Goal: Obtain resource: Download file/media

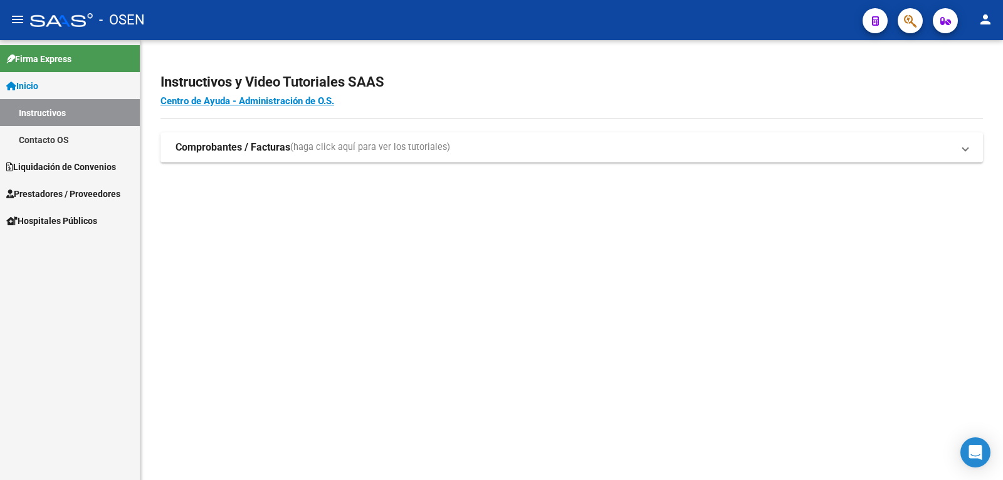
click at [73, 164] on span "Liquidación de Convenios" at bounding box center [61, 167] width 110 height 14
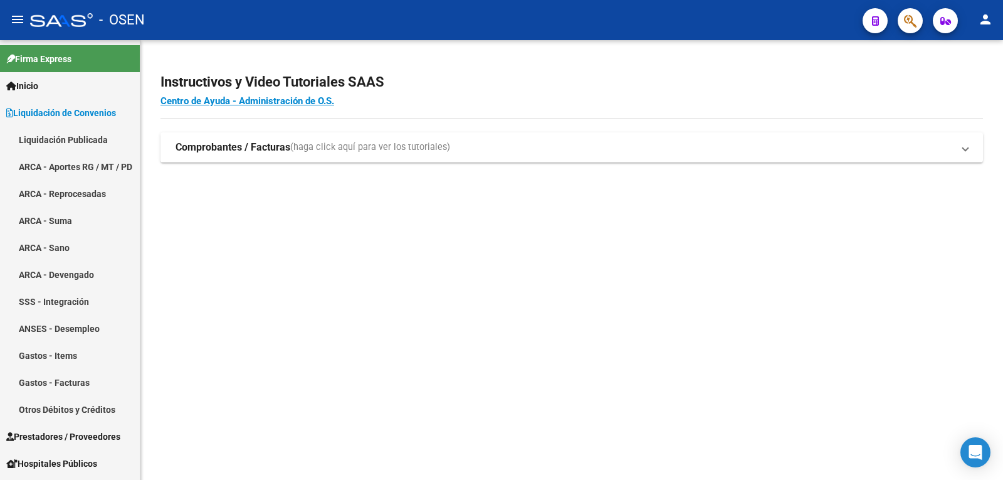
click at [74, 143] on link "Liquidación Publicada" at bounding box center [70, 139] width 140 height 27
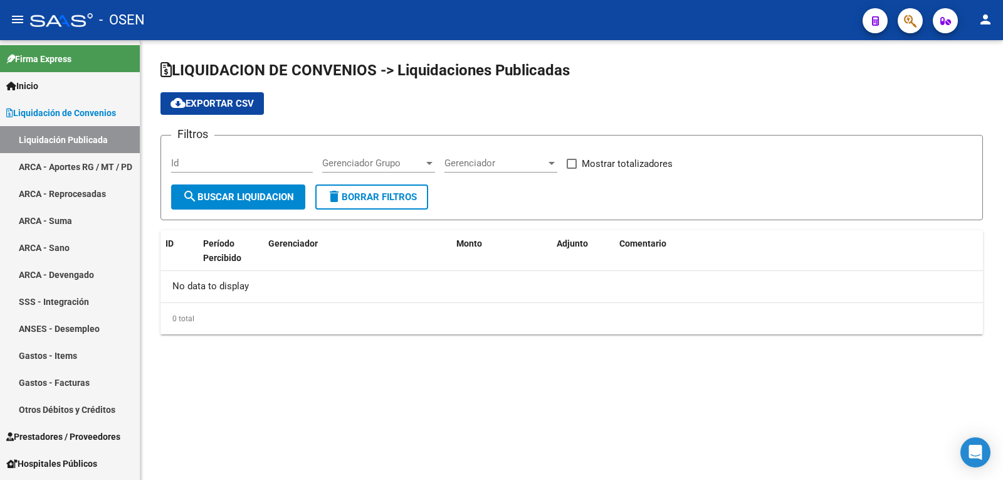
checkbox input "true"
click at [95, 159] on link "ARCA - Aportes RG / MT / PD" at bounding box center [70, 166] width 140 height 27
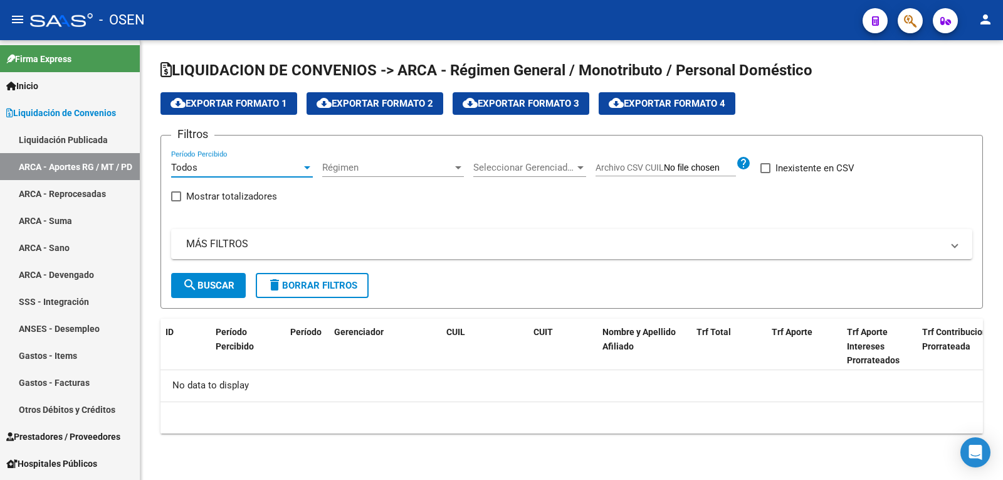
click at [267, 164] on div "Todos" at bounding box center [236, 167] width 130 height 11
click at [246, 172] on span "Todos" at bounding box center [242, 168] width 142 height 28
click at [293, 166] on div "Todos" at bounding box center [236, 167] width 130 height 11
click at [293, 166] on span "Todos" at bounding box center [242, 168] width 142 height 28
click at [491, 246] on mat-panel-title "MÁS FILTROS" at bounding box center [564, 244] width 756 height 14
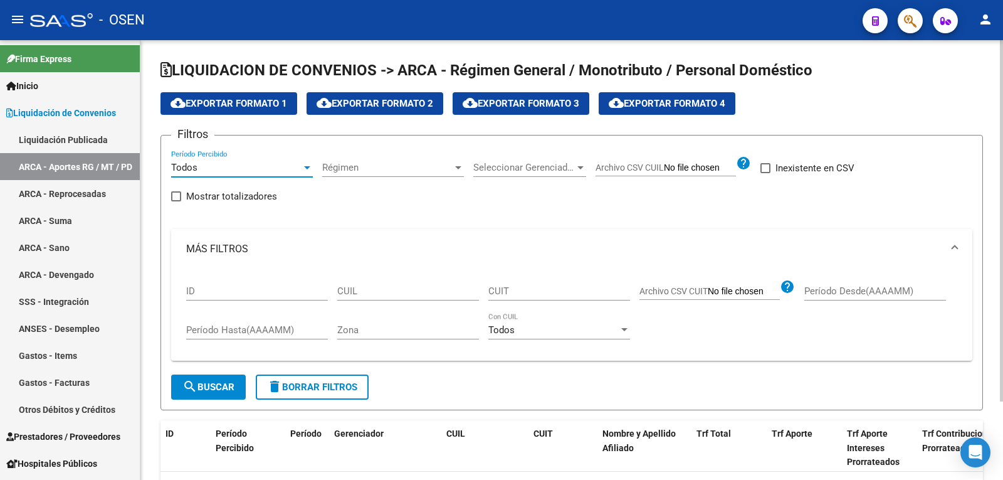
click at [261, 169] on div "Todos" at bounding box center [236, 167] width 130 height 11
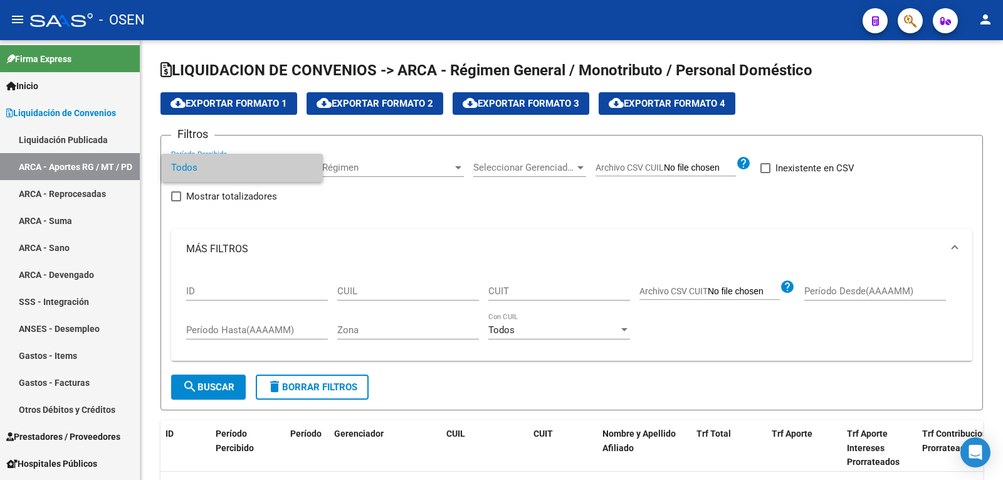
click at [260, 169] on span "Todos" at bounding box center [242, 168] width 142 height 28
click at [115, 192] on link "ARCA - Reprocesadas" at bounding box center [70, 193] width 140 height 27
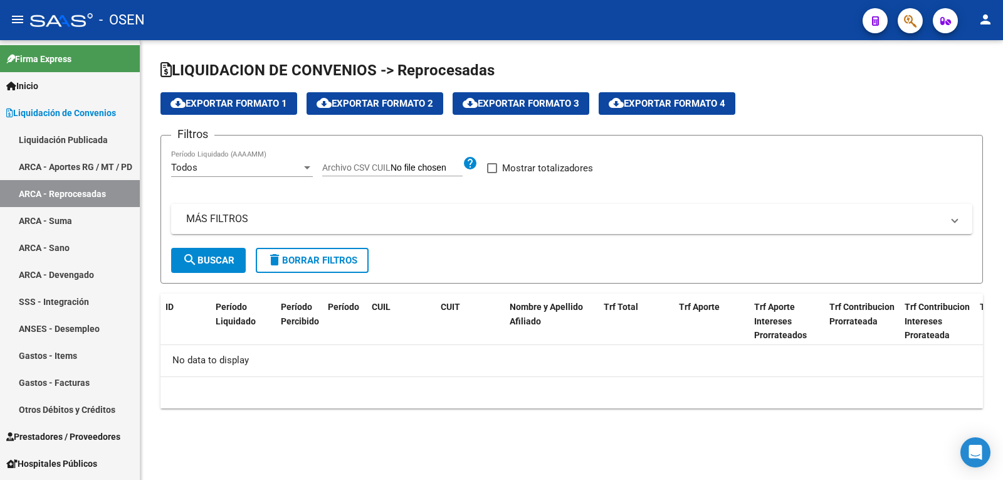
checkbox input "true"
click at [230, 256] on span "search Buscar" at bounding box center [208, 260] width 52 height 11
click at [272, 167] on div "202508" at bounding box center [236, 167] width 130 height 11
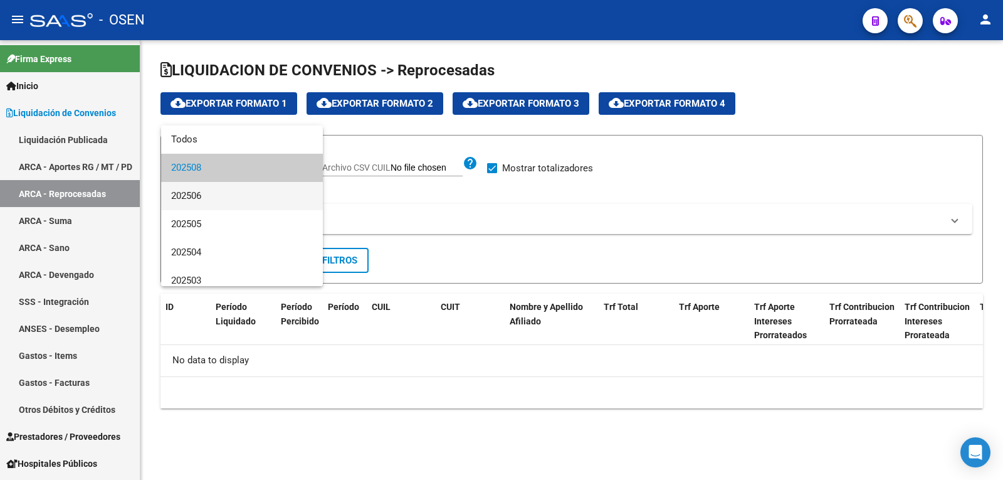
click at [193, 194] on span "202506" at bounding box center [242, 196] width 142 height 28
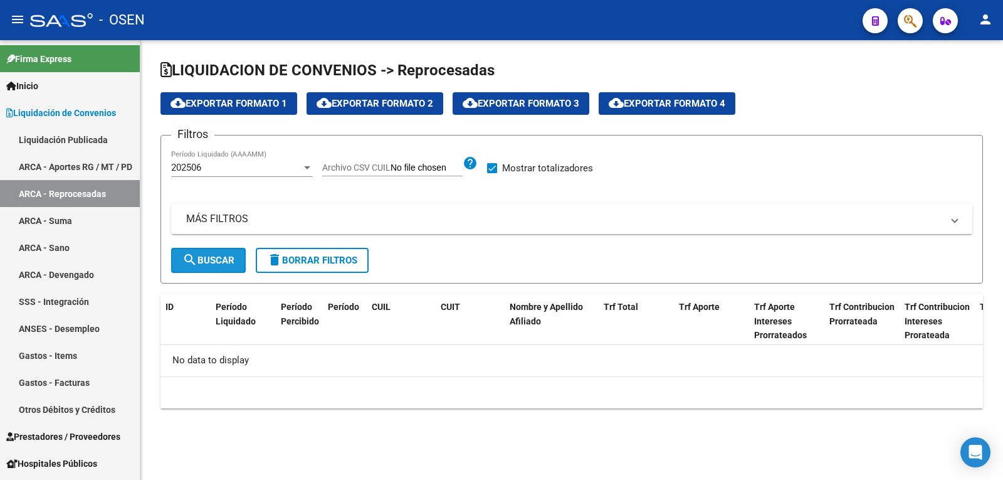
click at [215, 266] on button "search Buscar" at bounding box center [208, 260] width 75 height 25
click at [249, 157] on div "202506 Período Liquidado (AAAAMM)" at bounding box center [242, 163] width 142 height 27
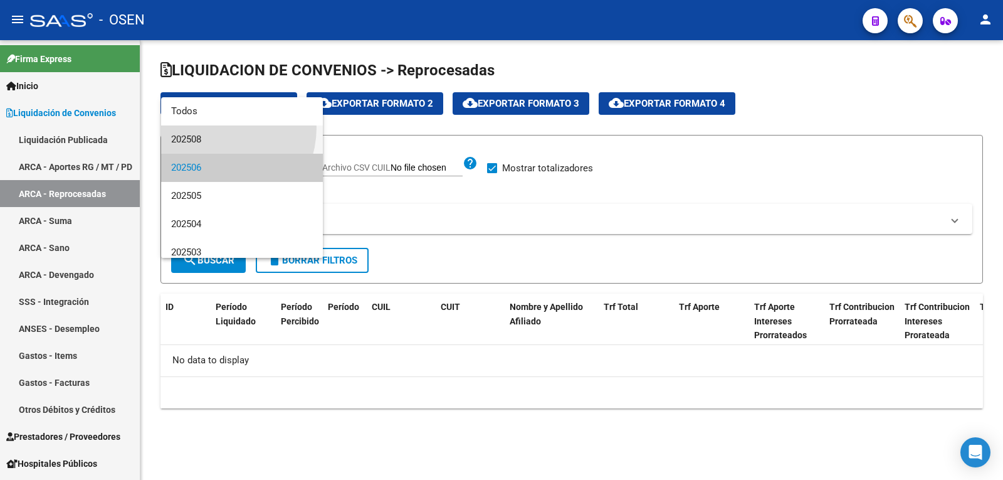
click at [213, 127] on span "202508" at bounding box center [242, 139] width 142 height 28
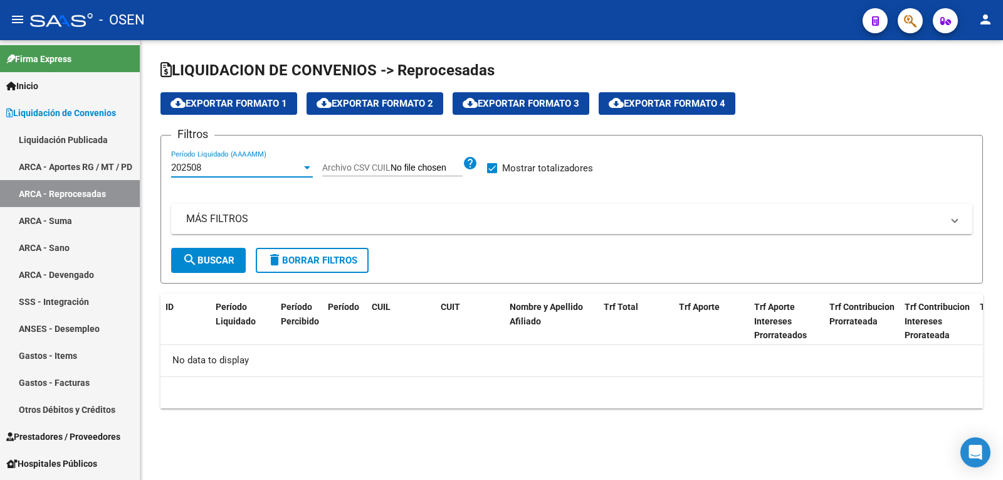
click at [214, 255] on span "search Buscar" at bounding box center [208, 260] width 52 height 11
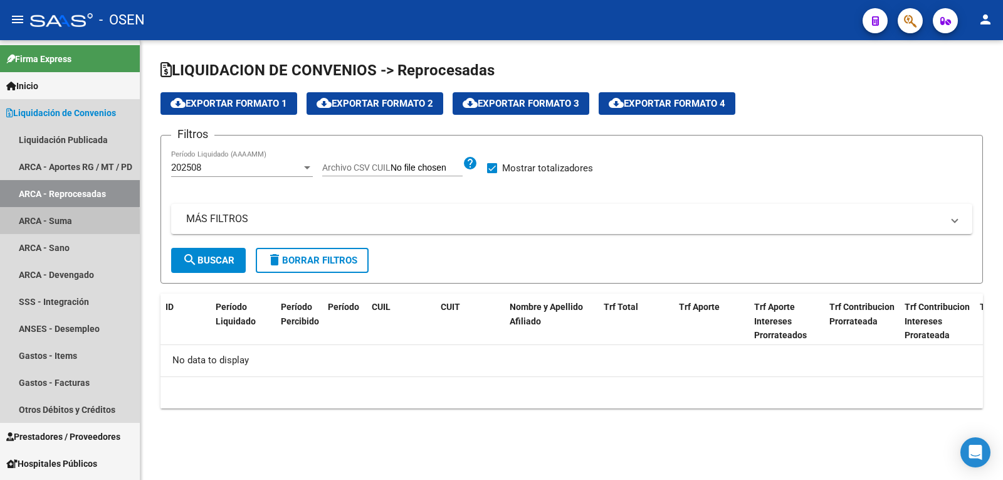
click at [47, 224] on link "ARCA - Suma" at bounding box center [70, 220] width 140 height 27
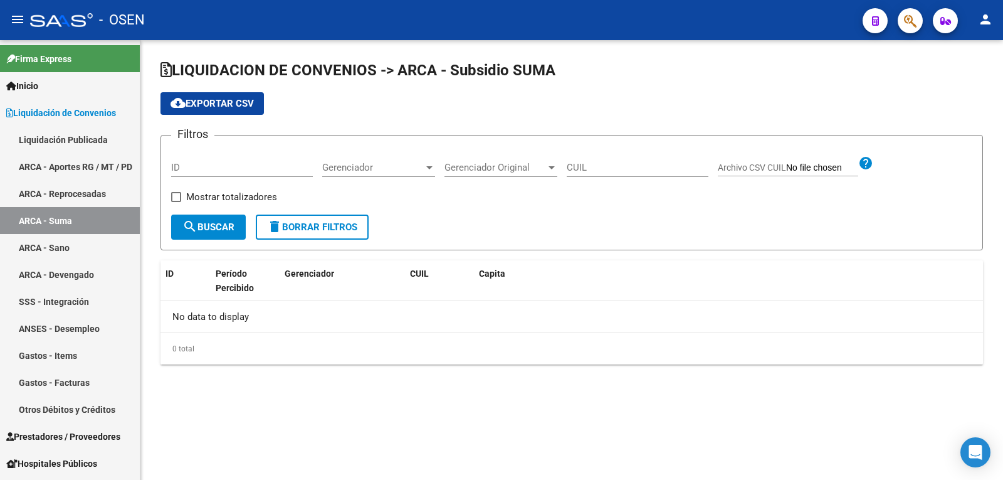
checkbox input "true"
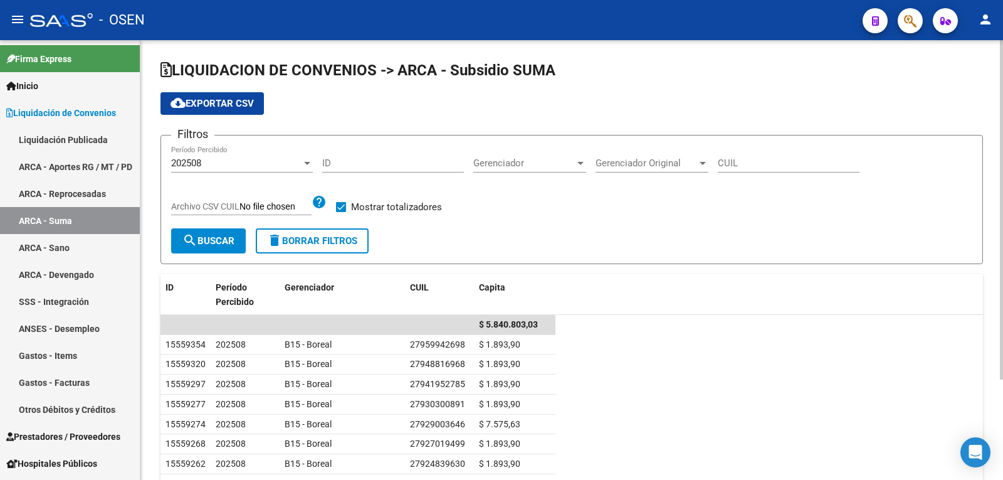
click at [214, 112] on button "cloud_download Exportar CSV" at bounding box center [212, 103] width 103 height 23
click at [63, 247] on link "ARCA - Sano" at bounding box center [70, 247] width 140 height 27
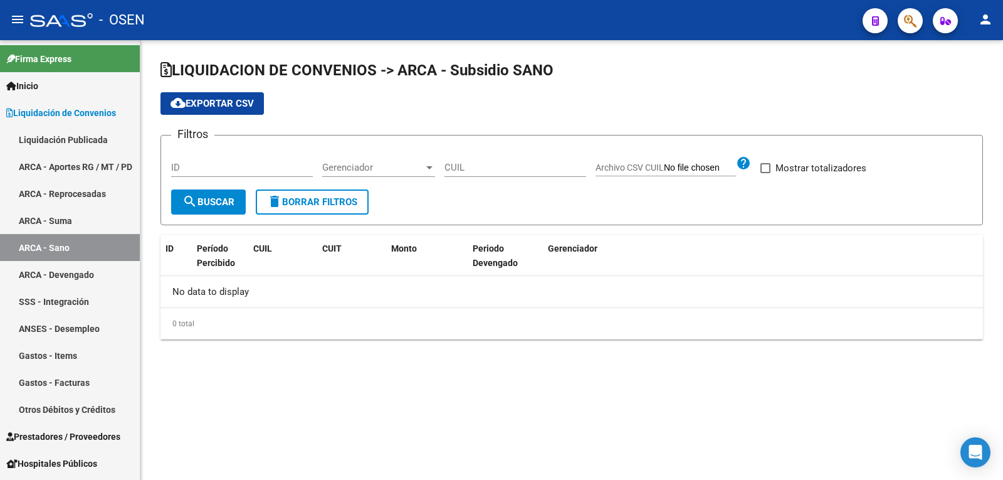
checkbox input "true"
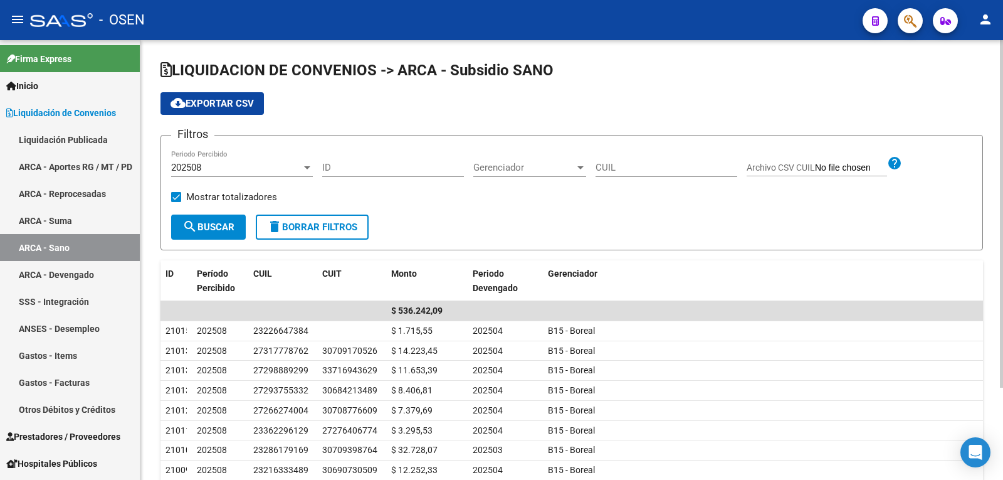
click at [199, 110] on button "cloud_download Exportar CSV" at bounding box center [212, 103] width 103 height 23
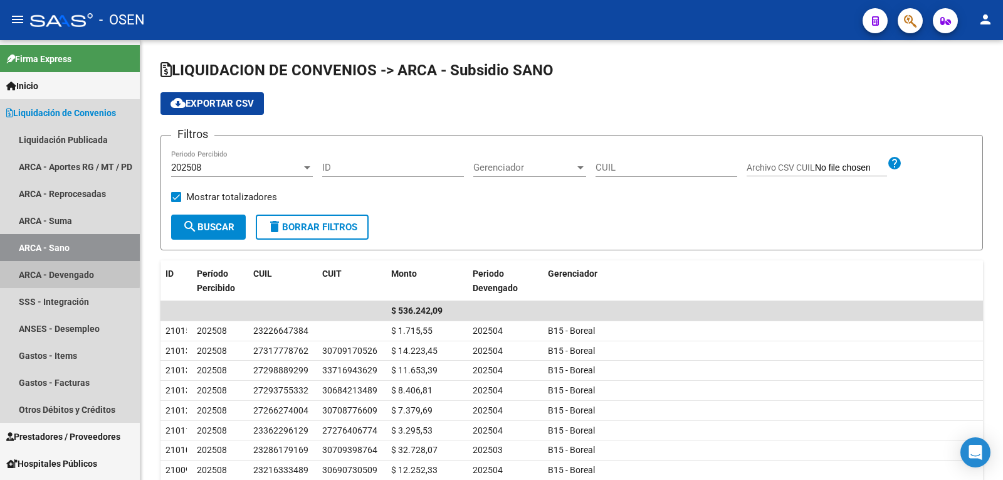
click at [61, 273] on link "ARCA - Devengado" at bounding box center [70, 274] width 140 height 27
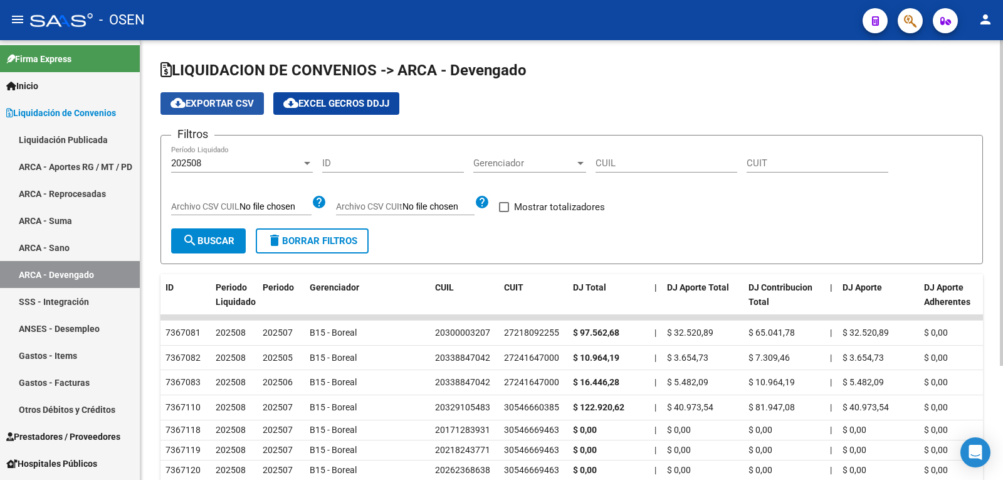
click at [206, 106] on span "cloud_download Exportar CSV" at bounding box center [212, 103] width 83 height 11
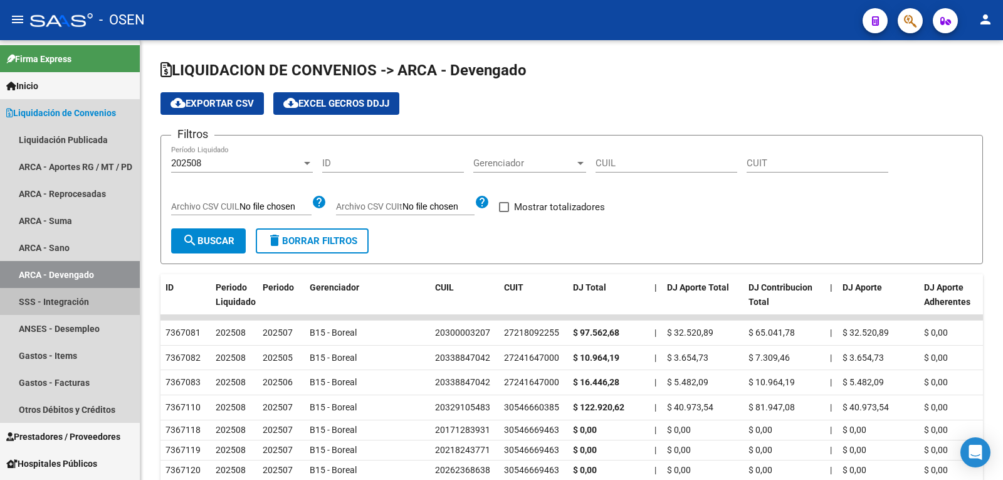
click at [70, 304] on link "SSS - Integración" at bounding box center [70, 301] width 140 height 27
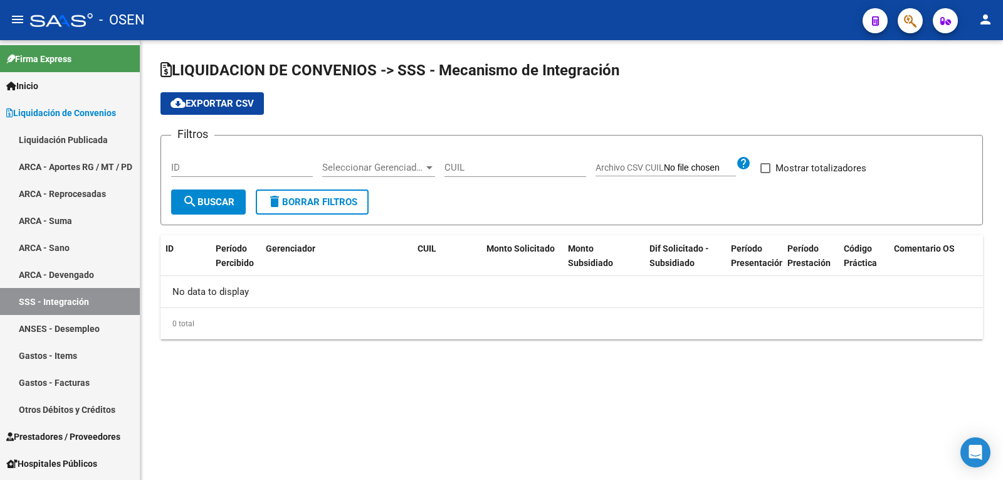
checkbox input "true"
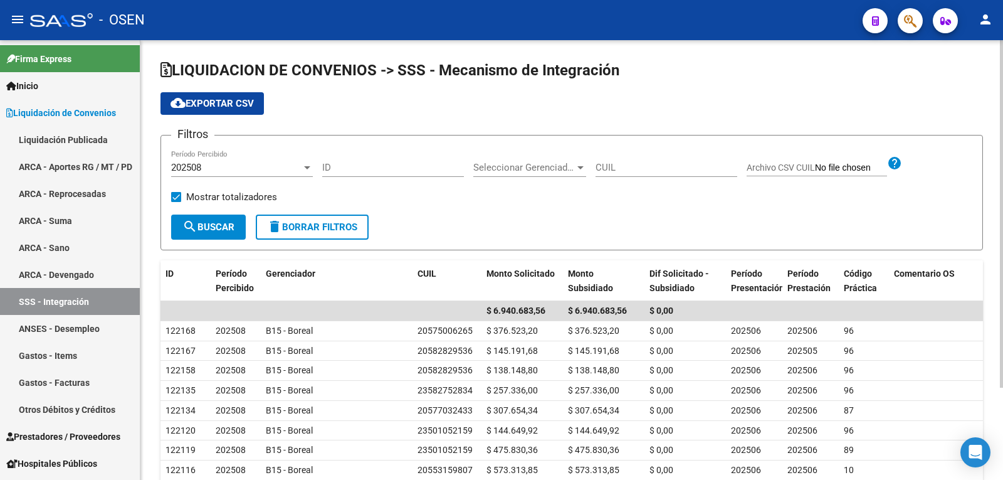
click at [235, 110] on button "cloud_download Exportar CSV" at bounding box center [212, 103] width 103 height 23
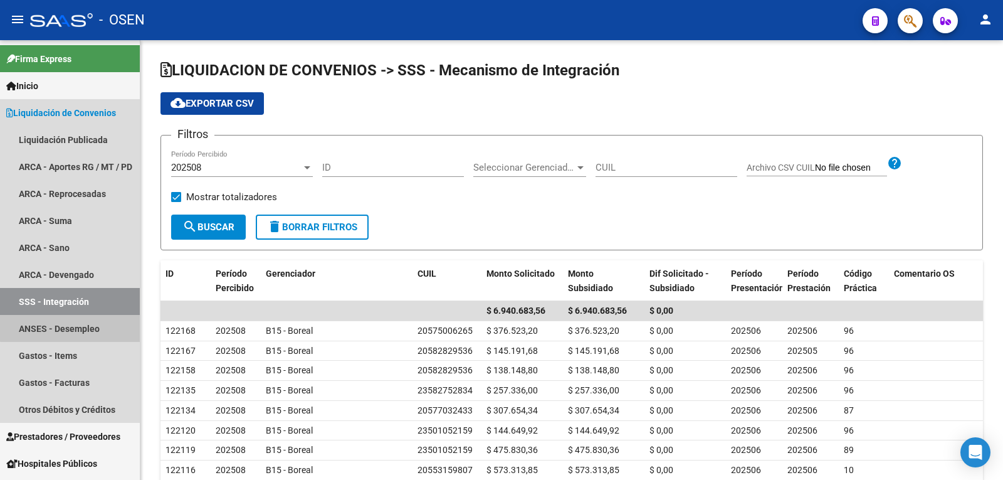
click at [80, 319] on link "ANSES - Desempleo" at bounding box center [70, 328] width 140 height 27
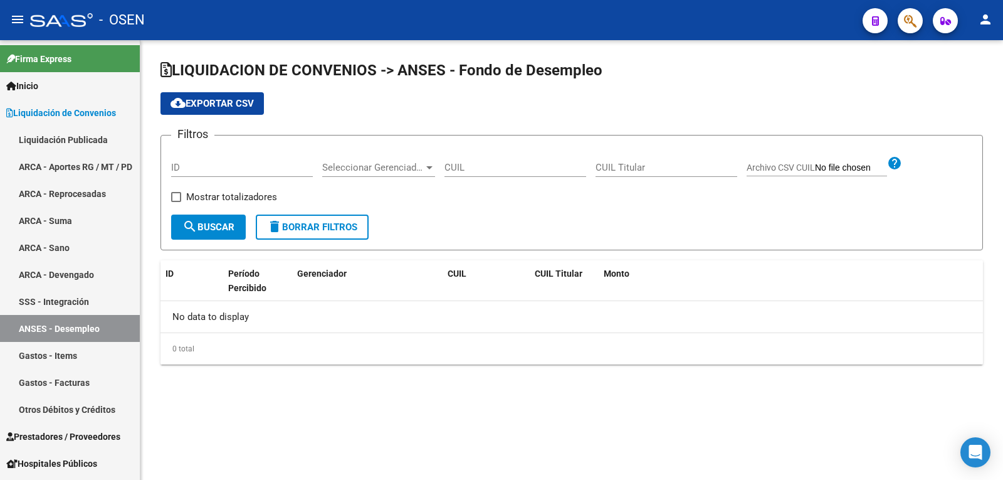
checkbox input "true"
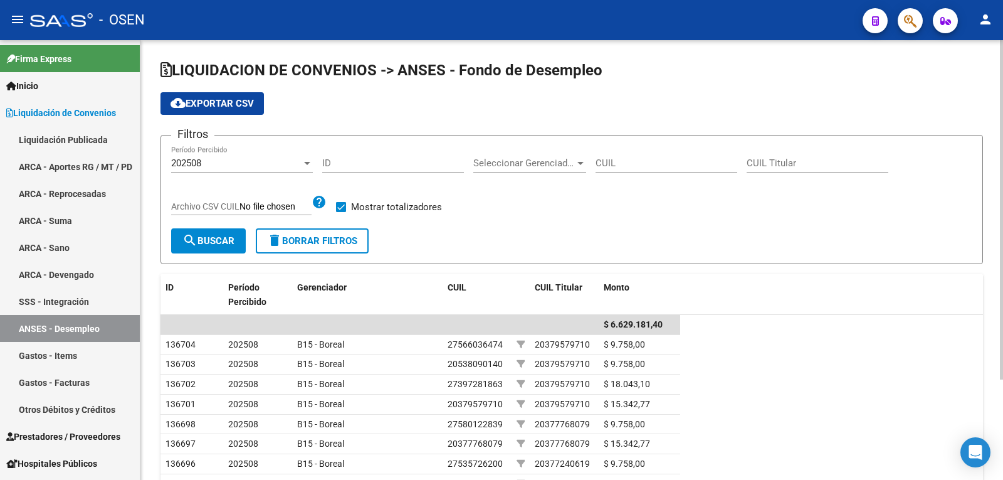
click at [240, 106] on span "cloud_download Exportar CSV" at bounding box center [212, 103] width 83 height 11
click at [28, 349] on link "Gastos - Items" at bounding box center [70, 355] width 140 height 27
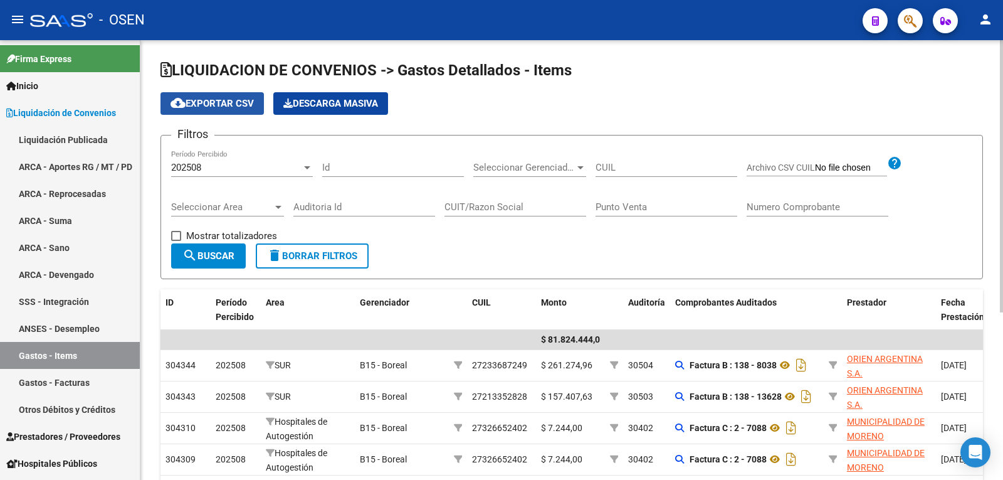
click at [231, 100] on span "cloud_download Exportar CSV" at bounding box center [212, 103] width 83 height 11
click at [67, 383] on link "Gastos - Facturas" at bounding box center [70, 382] width 140 height 27
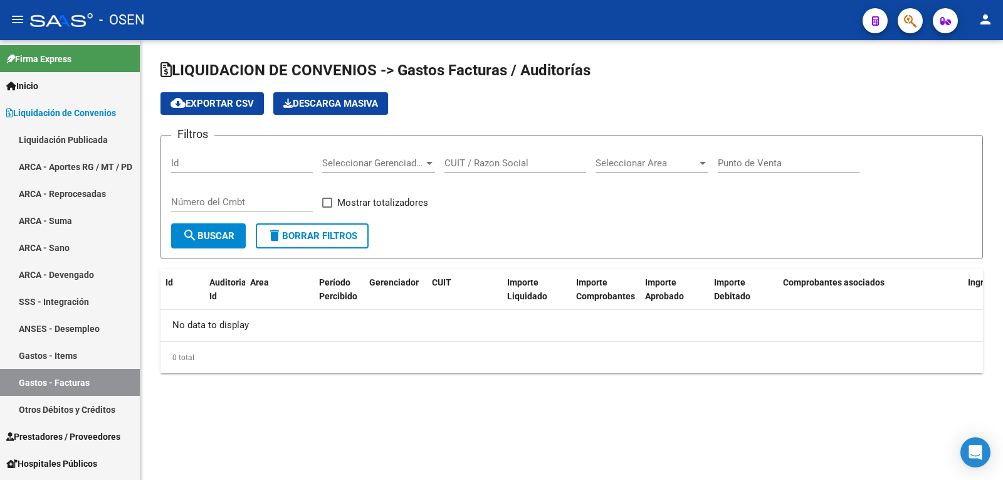
checkbox input "true"
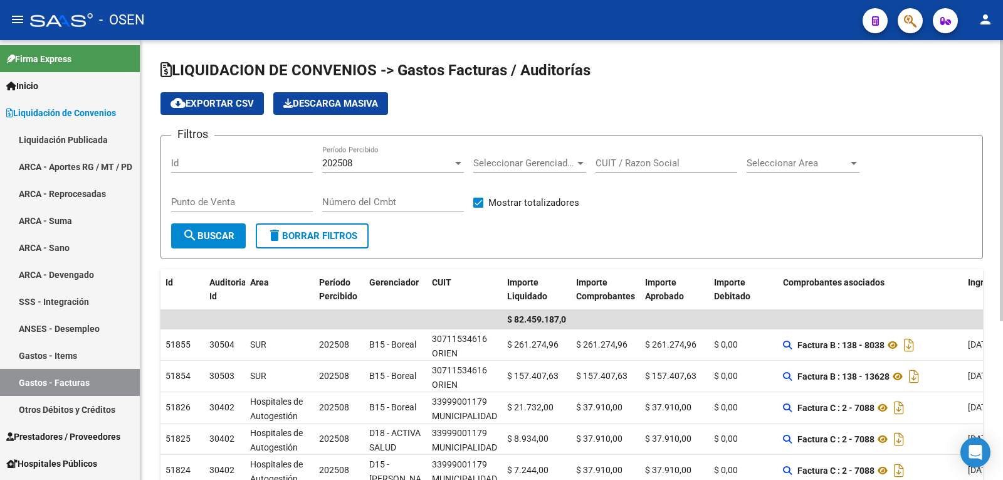
click at [192, 103] on span "cloud_download Exportar CSV" at bounding box center [212, 103] width 83 height 11
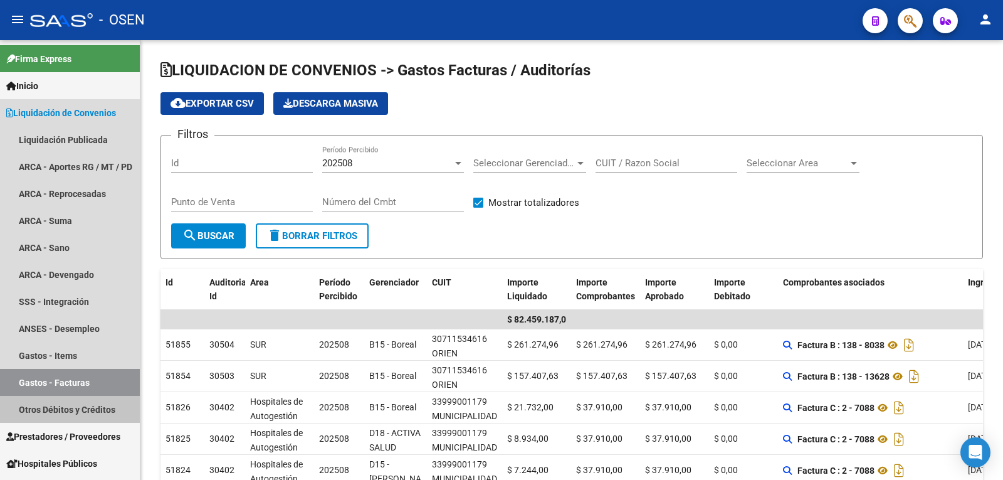
click at [44, 411] on link "Otros Débitos y Créditos" at bounding box center [70, 409] width 140 height 27
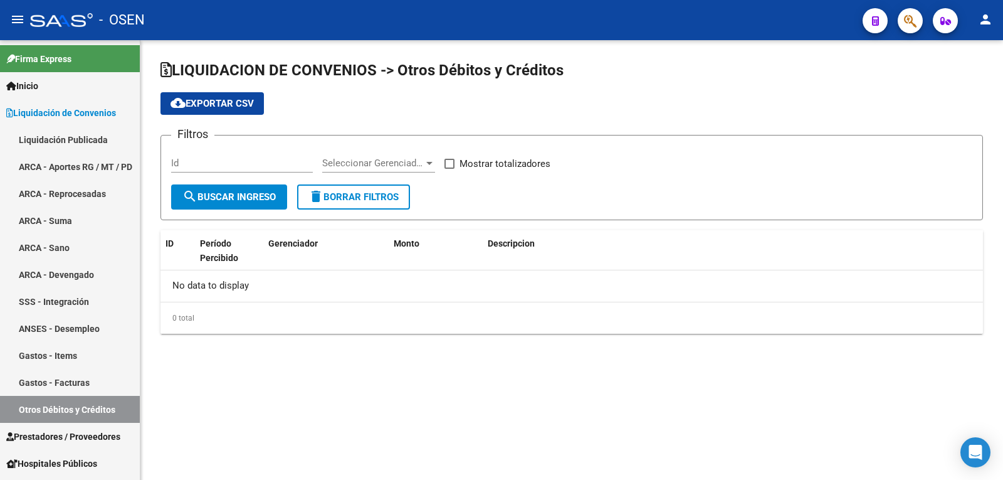
checkbox input "true"
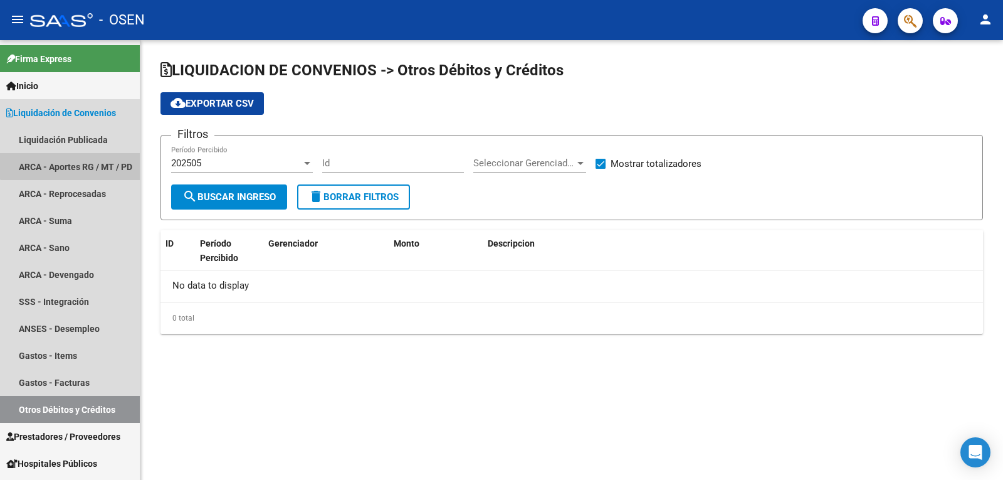
click at [93, 155] on link "ARCA - Aportes RG / MT / PD" at bounding box center [70, 166] width 140 height 27
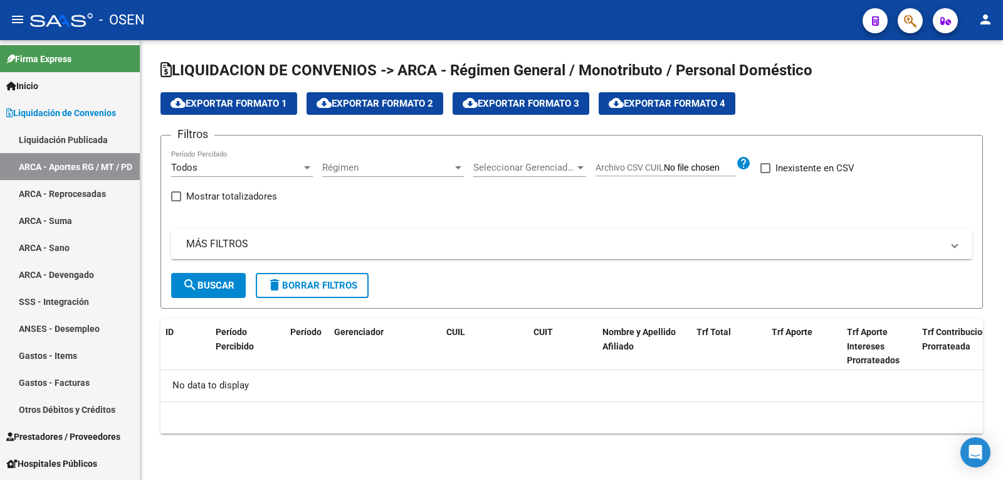
click at [238, 167] on div "Todos" at bounding box center [236, 167] width 130 height 11
click at [236, 168] on span "Todos" at bounding box center [242, 168] width 142 height 28
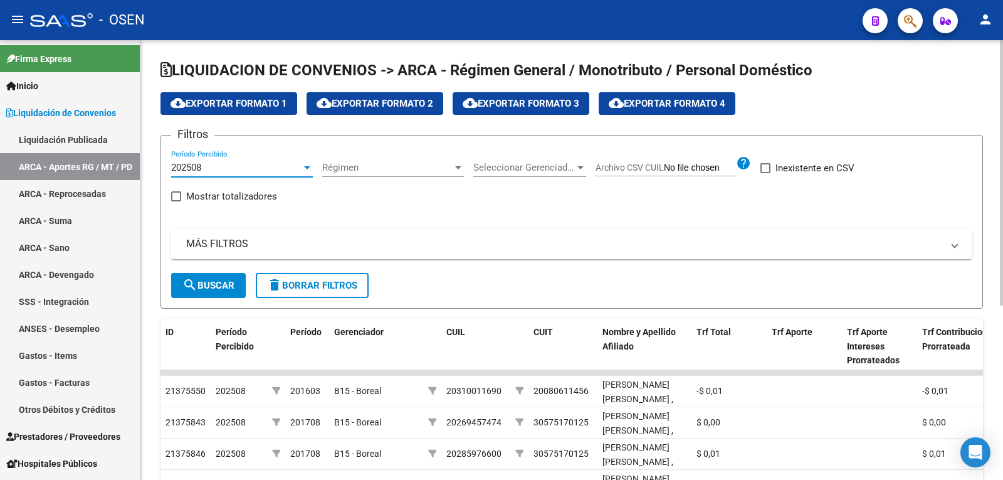
click at [223, 164] on div "202508" at bounding box center [236, 167] width 130 height 11
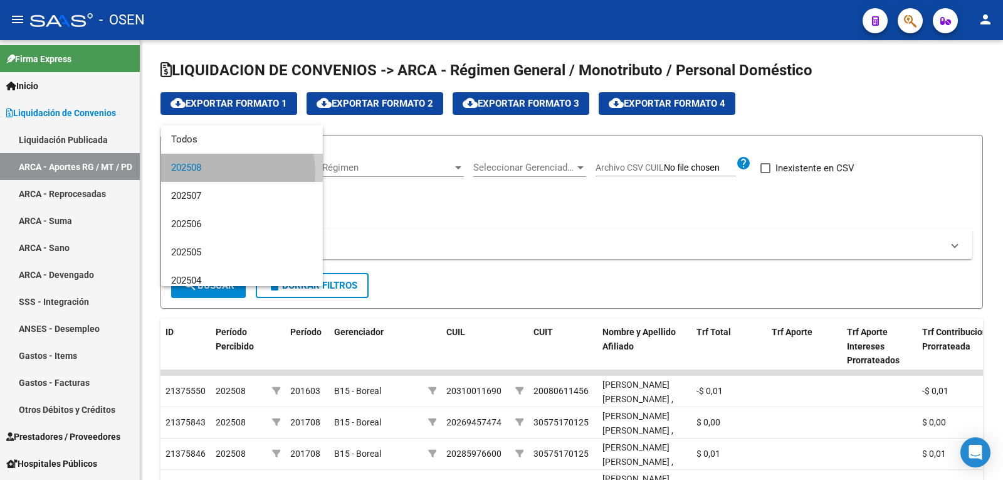
click at [218, 172] on span "202508" at bounding box center [242, 168] width 142 height 28
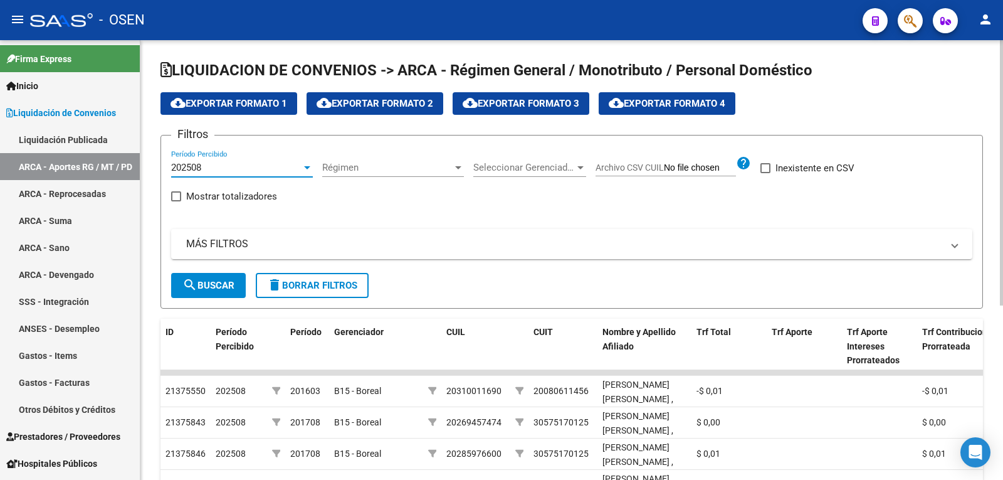
click at [206, 282] on span "search Buscar" at bounding box center [208, 285] width 52 height 11
click at [226, 104] on span "cloud_download Exportar Formato 1" at bounding box center [229, 103] width 117 height 11
click at [67, 288] on link "SSS - Integración" at bounding box center [70, 301] width 140 height 27
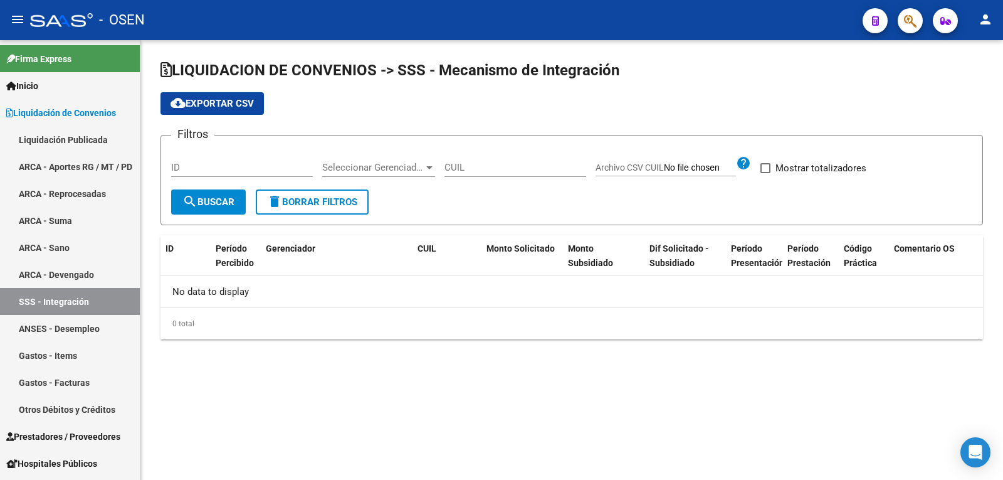
checkbox input "true"
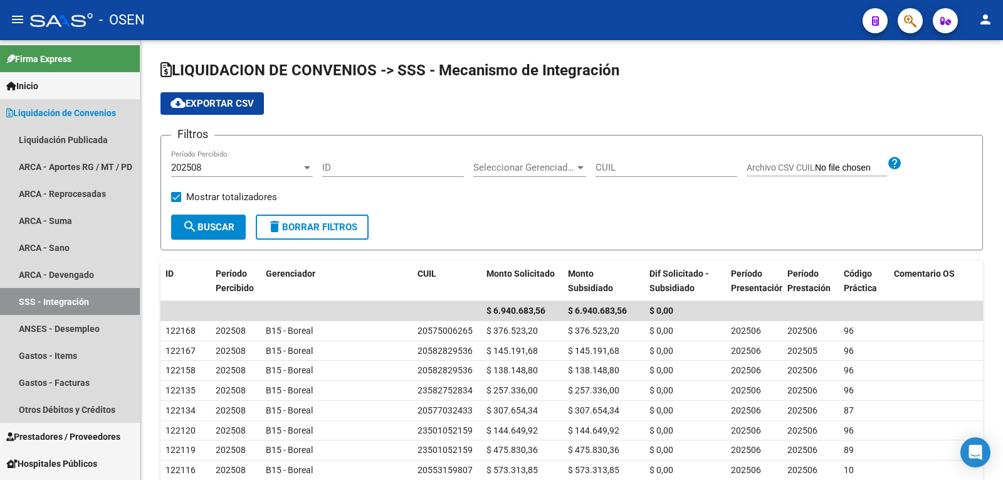
click at [85, 105] on link "Liquidación de Convenios" at bounding box center [70, 112] width 140 height 27
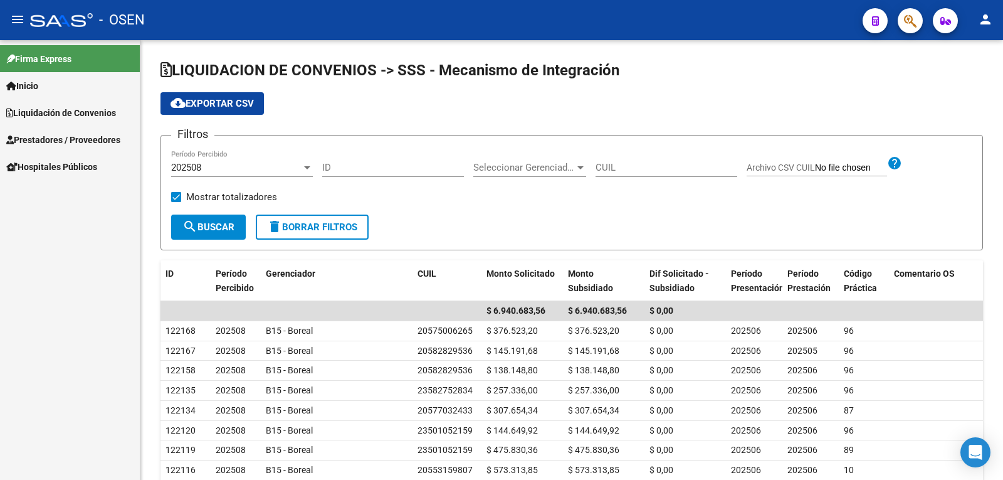
click at [71, 142] on span "Prestadores / Proveedores" at bounding box center [63, 140] width 114 height 14
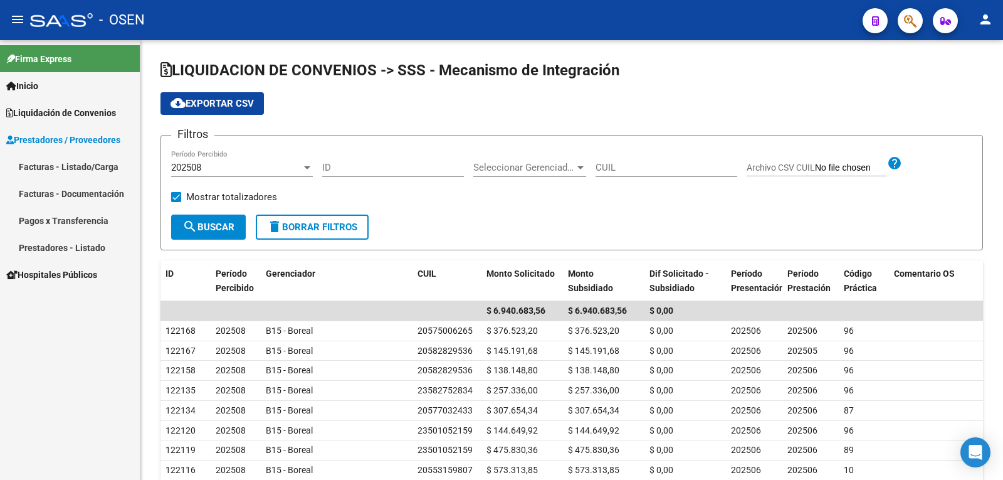
click at [80, 140] on span "Prestadores / Proveedores" at bounding box center [63, 140] width 114 height 14
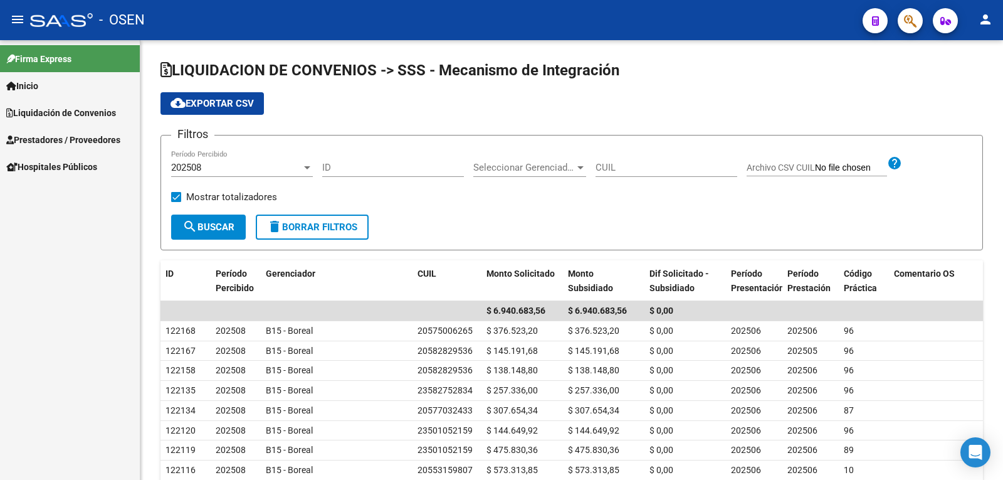
click at [34, 110] on span "Liquidación de Convenios" at bounding box center [61, 113] width 110 height 14
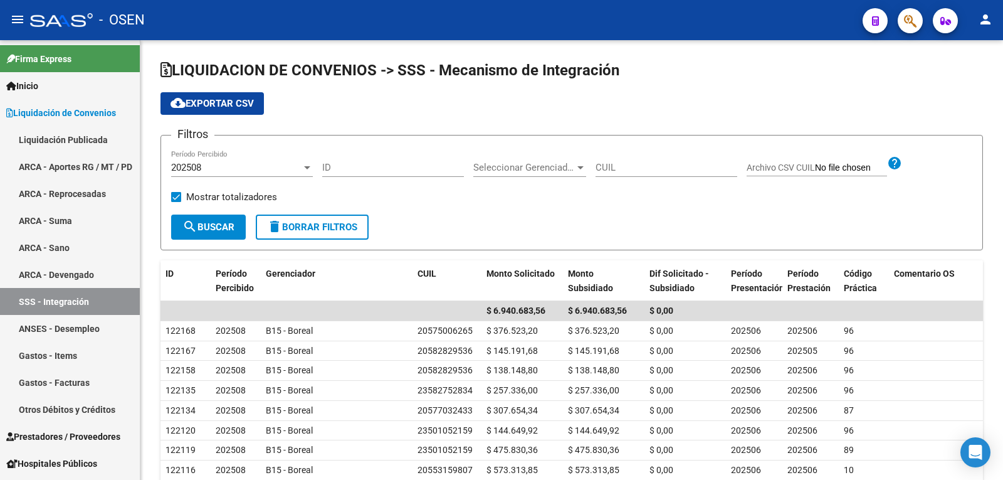
click at [56, 134] on link "Liquidación Publicada" at bounding box center [70, 139] width 140 height 27
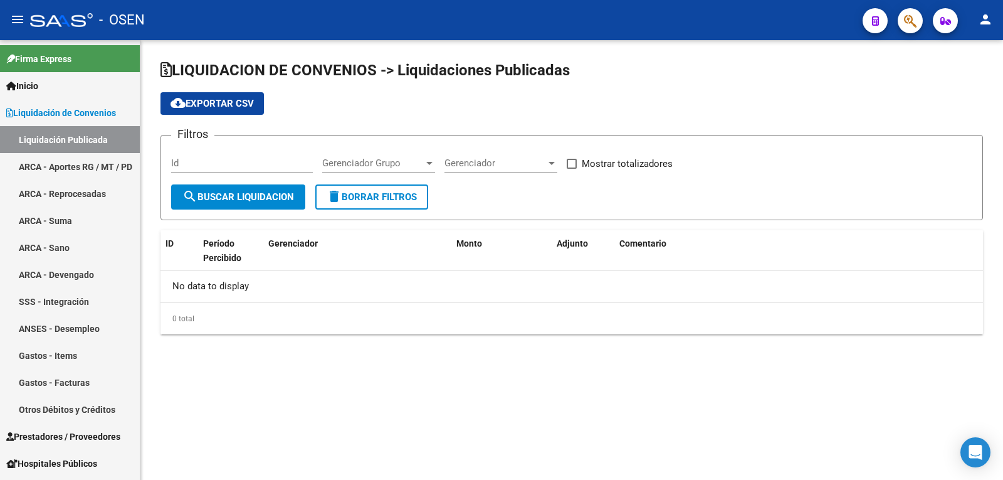
checkbox input "true"
click at [220, 196] on span "search Buscar Liquidacion" at bounding box center [238, 196] width 112 height 11
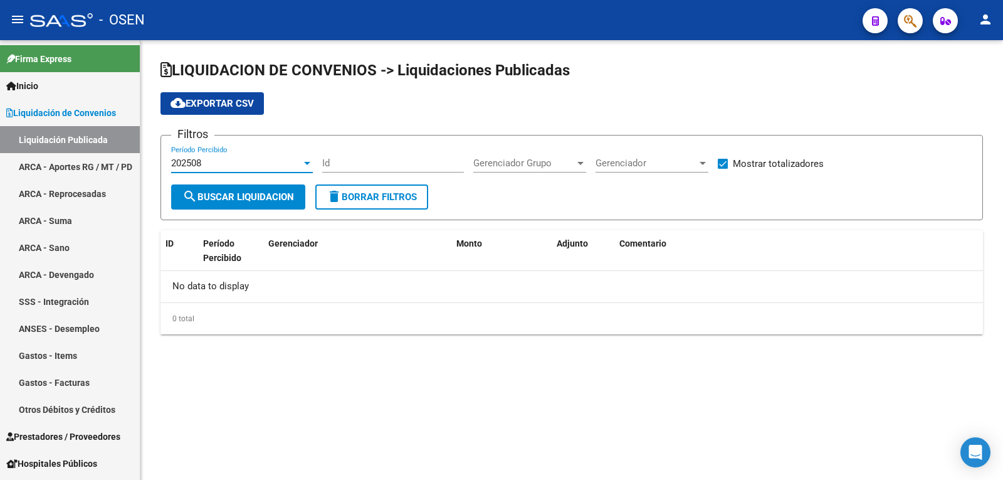
click at [230, 163] on div "202508" at bounding box center [236, 162] width 130 height 11
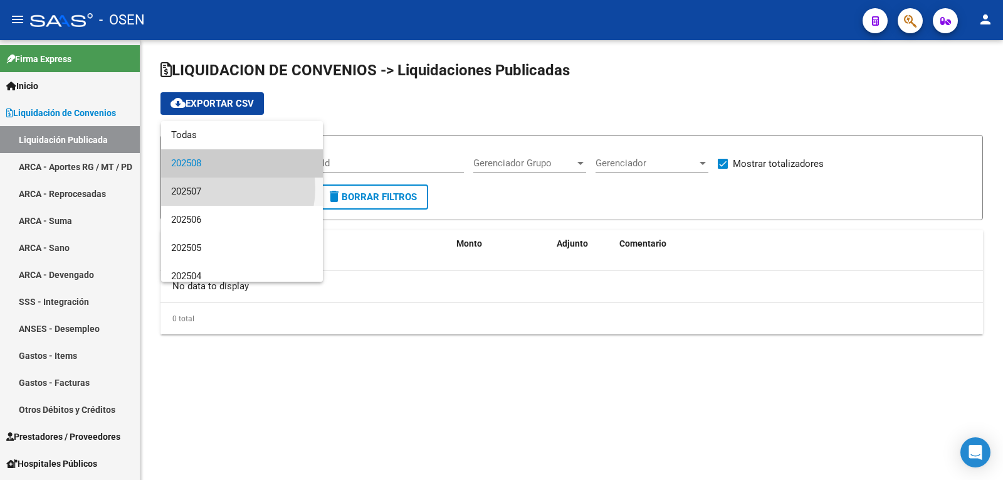
click at [216, 188] on span "202507" at bounding box center [242, 191] width 142 height 28
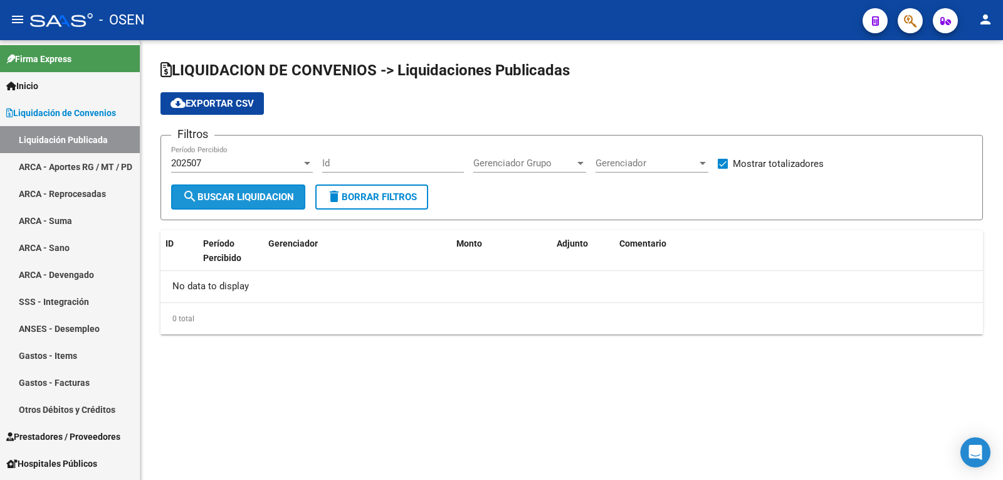
click at [216, 197] on span "search Buscar Liquidacion" at bounding box center [238, 196] width 112 height 11
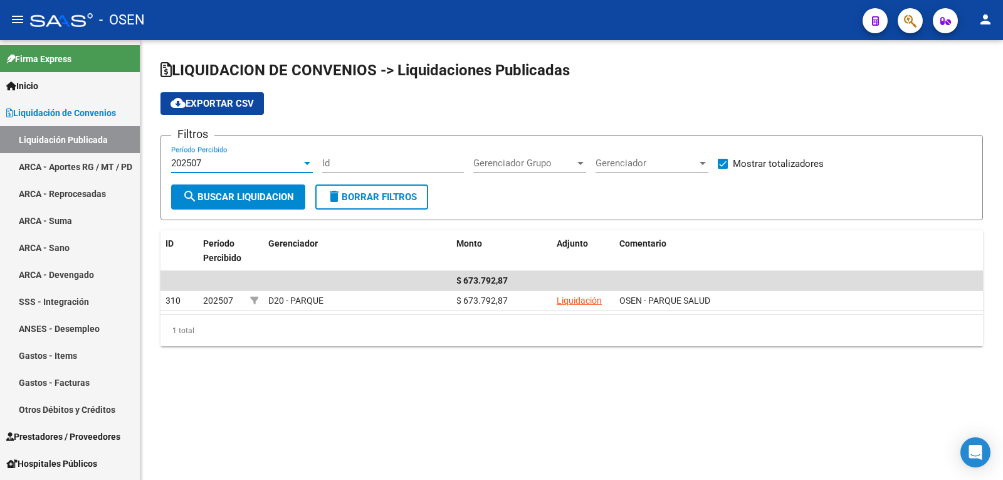
click at [213, 162] on div "202507" at bounding box center [236, 162] width 130 height 11
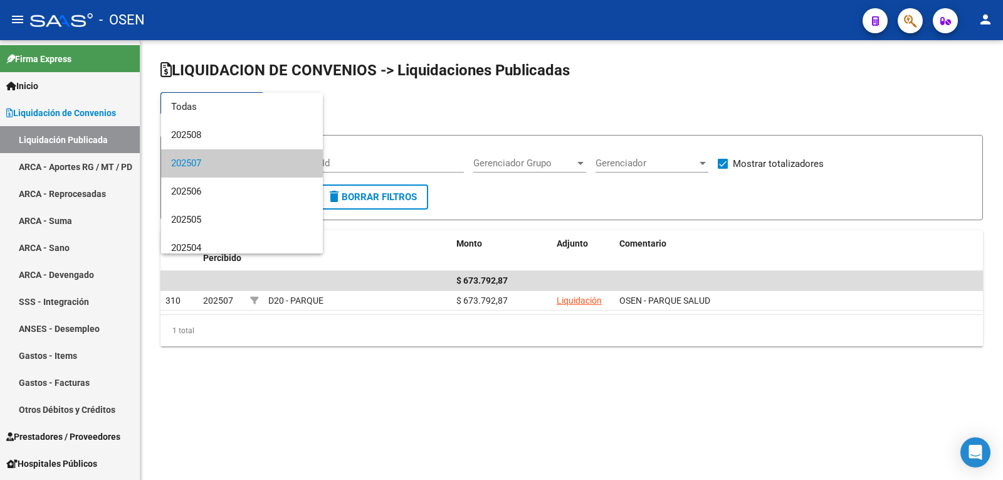
click at [363, 374] on div at bounding box center [501, 240] width 1003 height 480
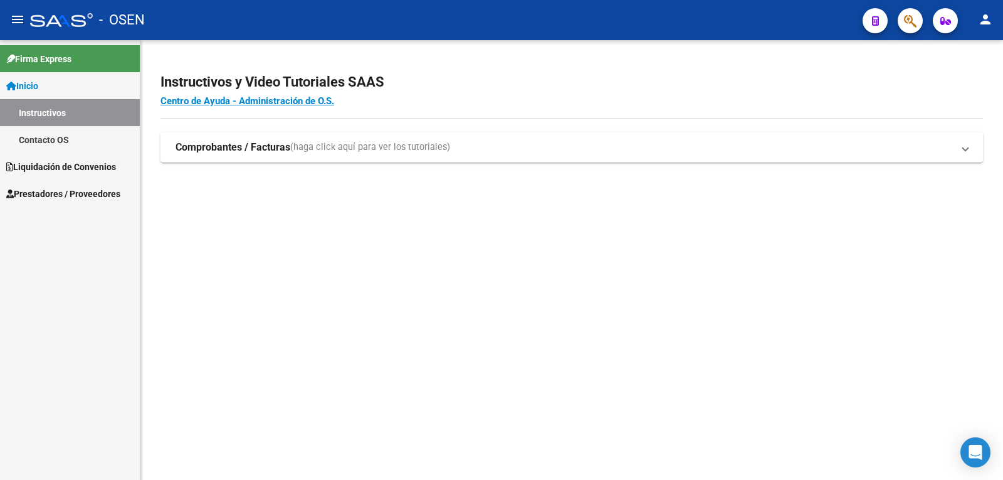
click at [108, 169] on span "Liquidación de Convenios" at bounding box center [61, 167] width 110 height 14
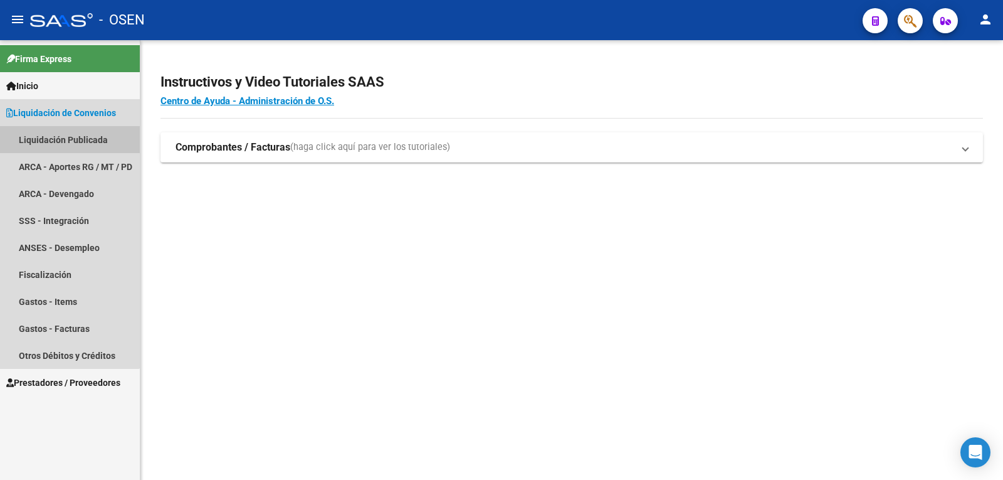
click at [38, 130] on link "Liquidación Publicada" at bounding box center [70, 139] width 140 height 27
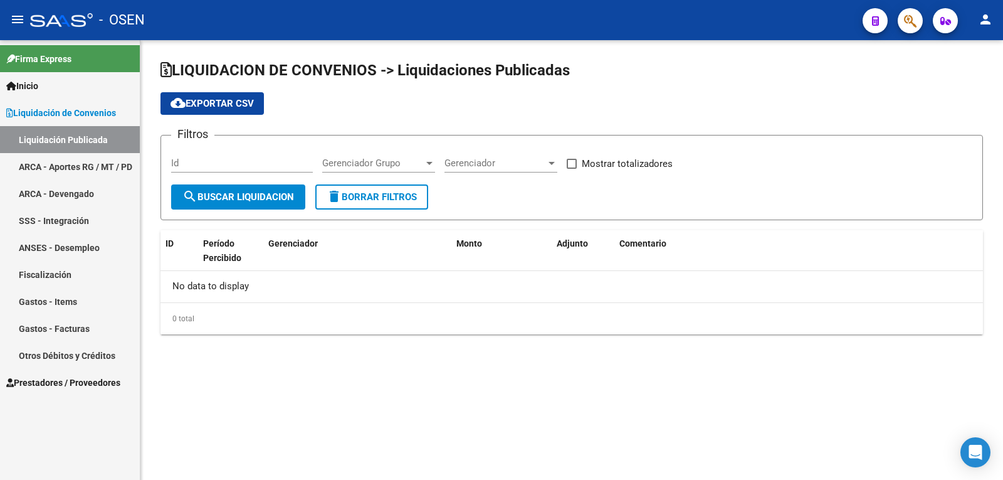
checkbox input "true"
click at [95, 162] on link "ARCA - Aportes RG / MT / PD" at bounding box center [70, 166] width 140 height 27
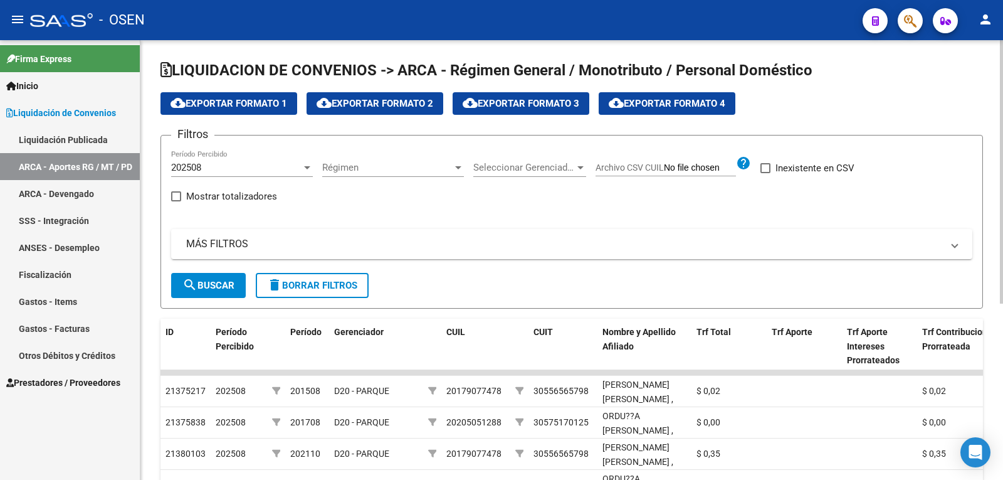
click at [235, 280] on span "search Buscar" at bounding box center [208, 285] width 52 height 11
click at [271, 102] on span "cloud_download Exportar Formato 1" at bounding box center [229, 103] width 117 height 11
click at [47, 197] on link "ARCA - Devengado" at bounding box center [70, 193] width 140 height 27
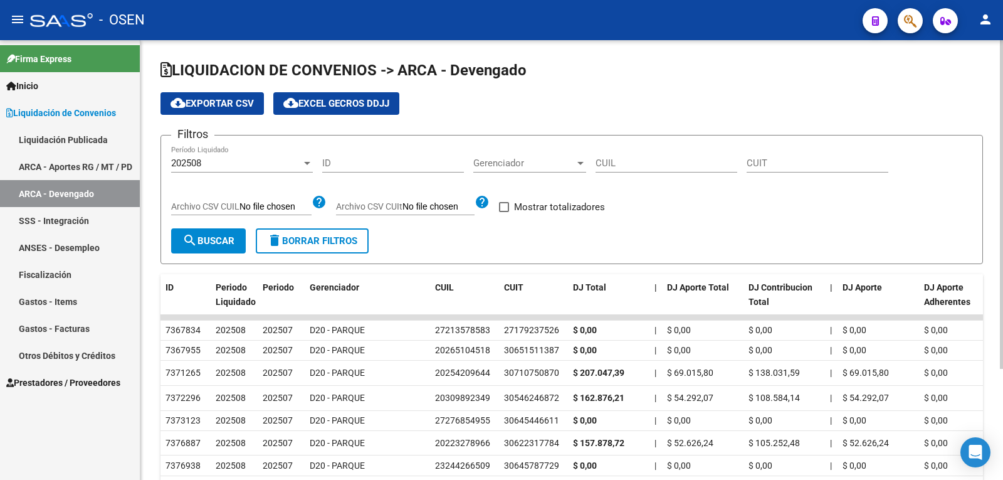
click at [235, 99] on span "cloud_download Exportar CSV" at bounding box center [212, 103] width 83 height 11
click at [24, 221] on link "SSS - Integración" at bounding box center [70, 220] width 140 height 27
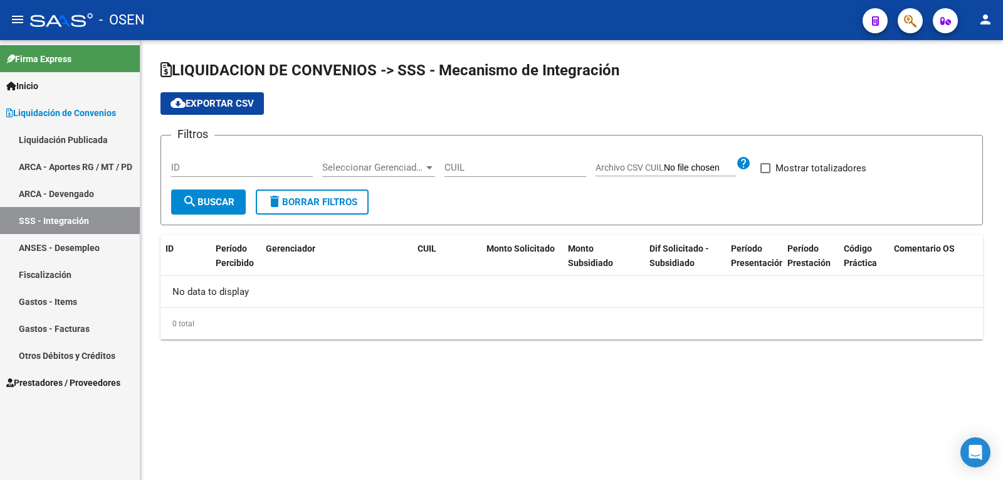
checkbox input "true"
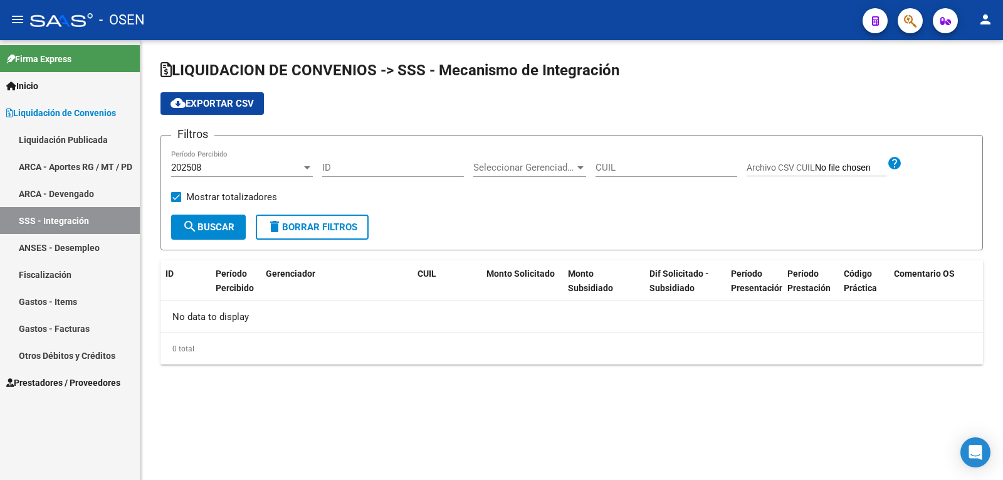
click at [218, 109] on button "cloud_download Exportar CSV" at bounding box center [212, 103] width 103 height 23
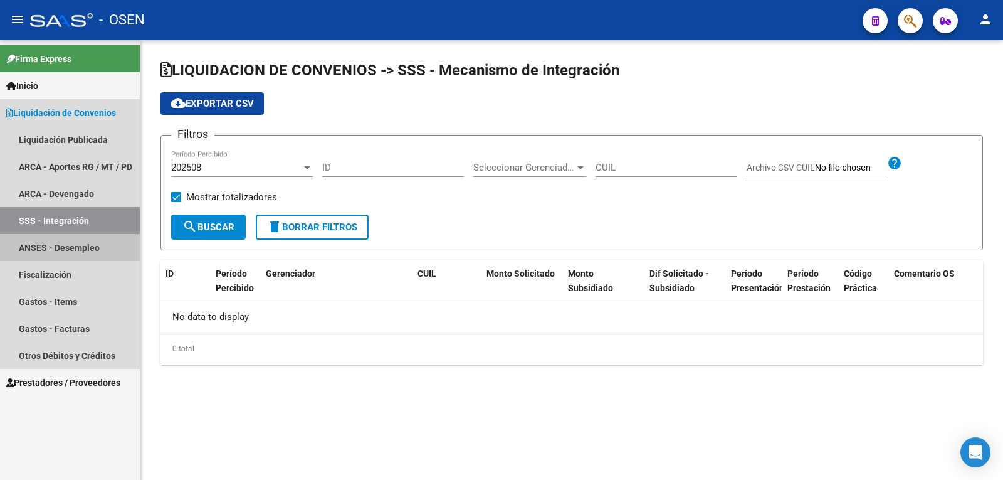
click at [76, 250] on link "ANSES - Desempleo" at bounding box center [70, 247] width 140 height 27
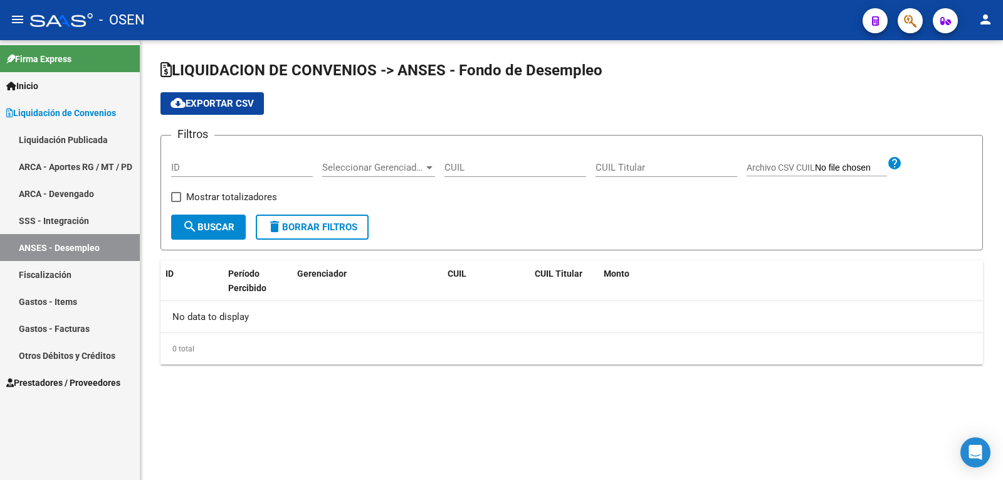
checkbox input "true"
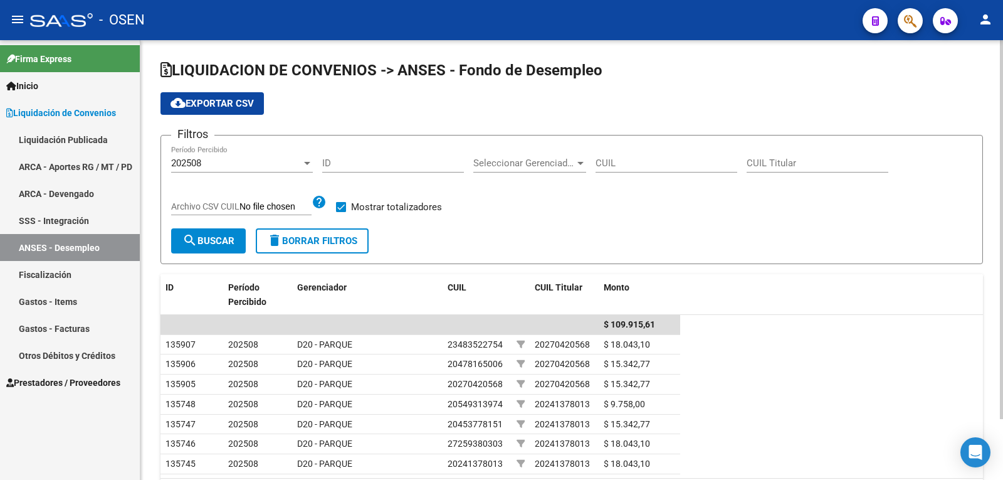
click at [223, 109] on button "cloud_download Exportar CSV" at bounding box center [212, 103] width 103 height 23
click at [76, 272] on link "Fiscalización" at bounding box center [70, 274] width 140 height 27
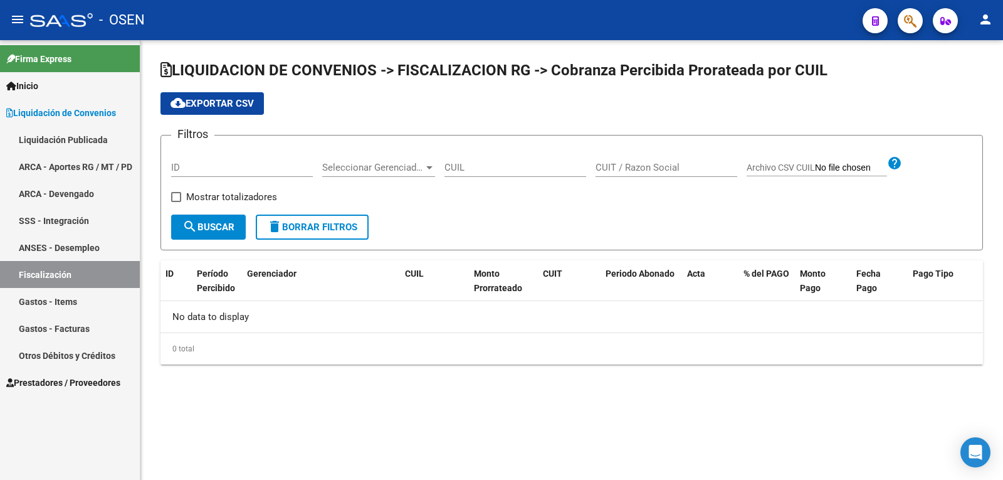
checkbox input "true"
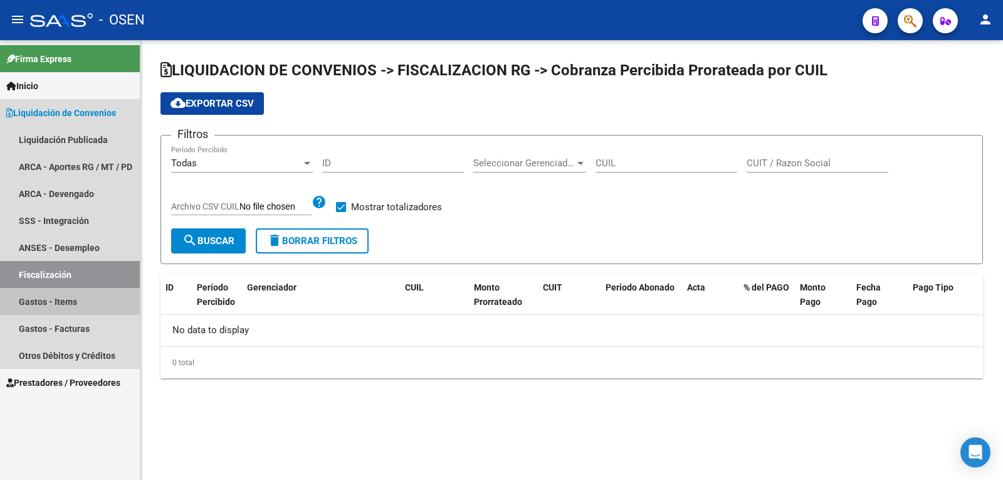
click at [61, 297] on link "Gastos - Items" at bounding box center [70, 301] width 140 height 27
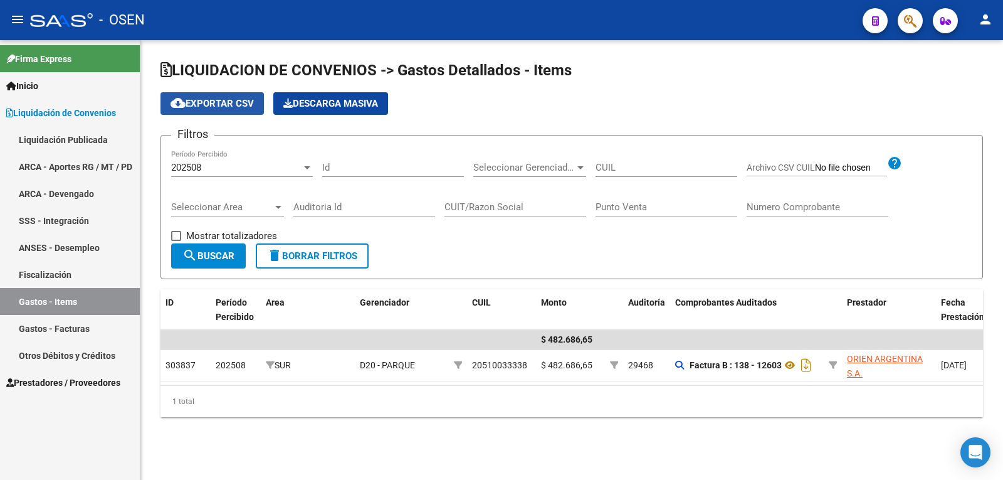
click at [203, 95] on button "cloud_download Exportar CSV" at bounding box center [212, 103] width 103 height 23
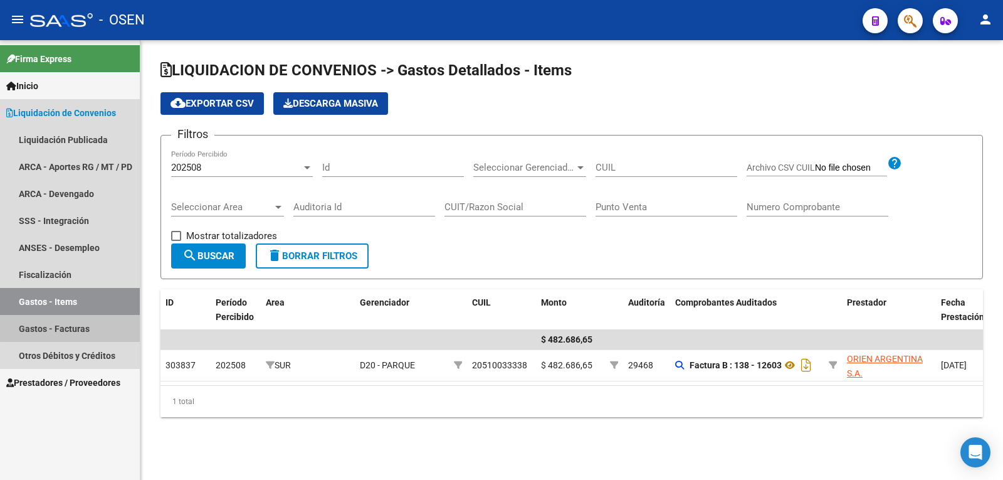
click at [79, 326] on link "Gastos - Facturas" at bounding box center [70, 328] width 140 height 27
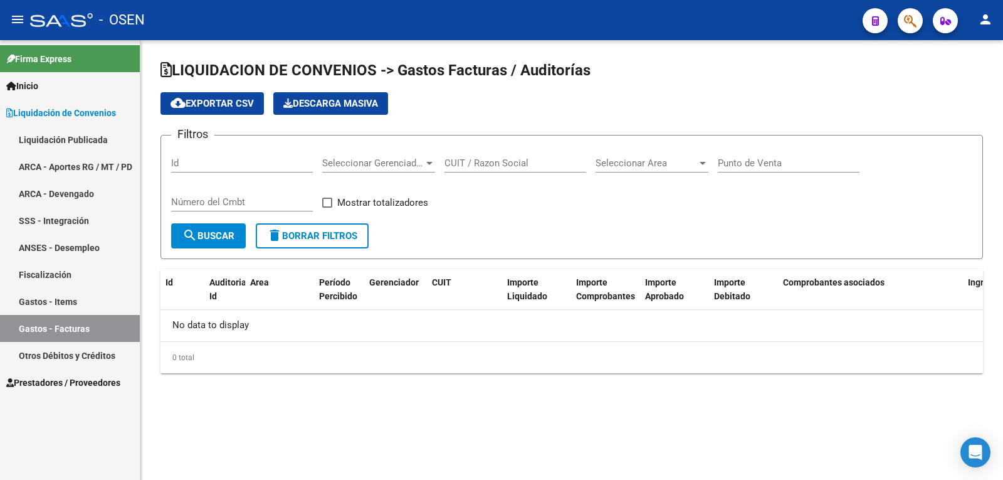
checkbox input "true"
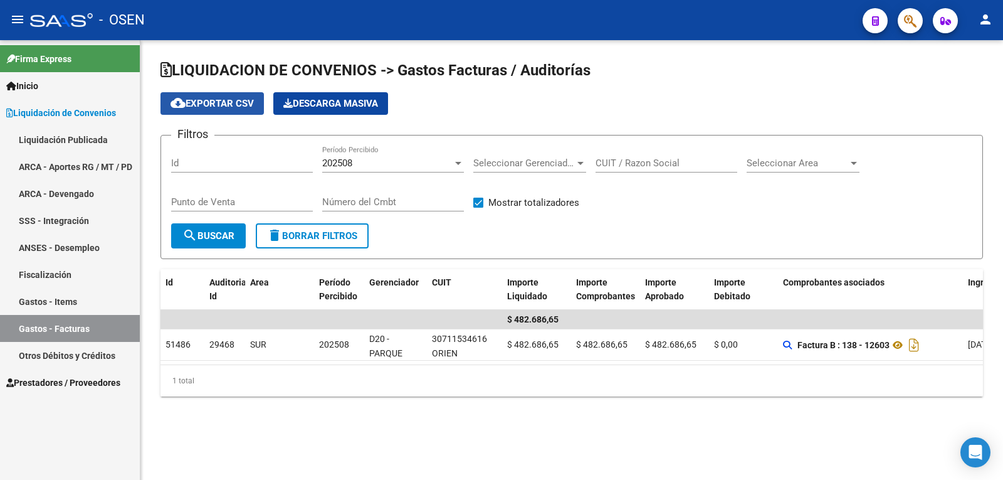
click at [228, 94] on button "cloud_download Exportar CSV" at bounding box center [212, 103] width 103 height 23
click at [51, 352] on link "Otros Débitos y Créditos" at bounding box center [70, 355] width 140 height 27
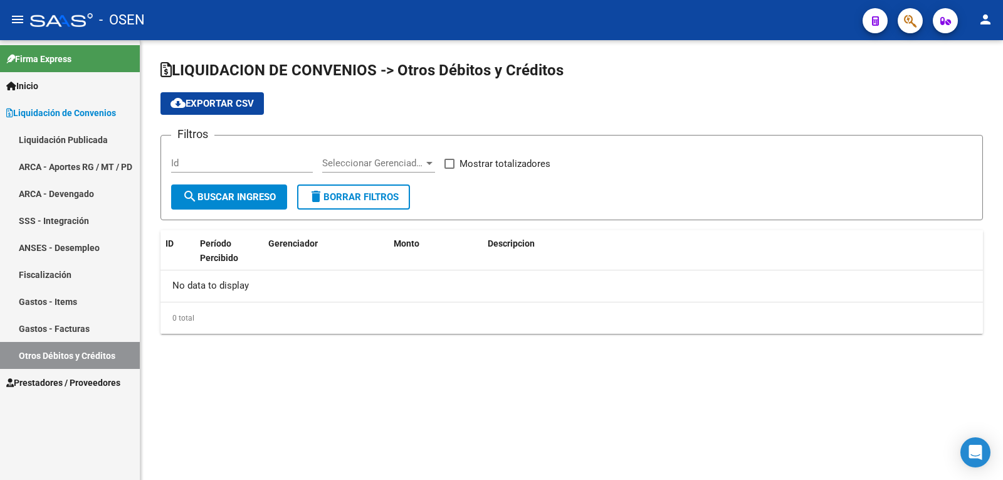
checkbox input "true"
click at [60, 265] on link "Fiscalización" at bounding box center [70, 274] width 140 height 27
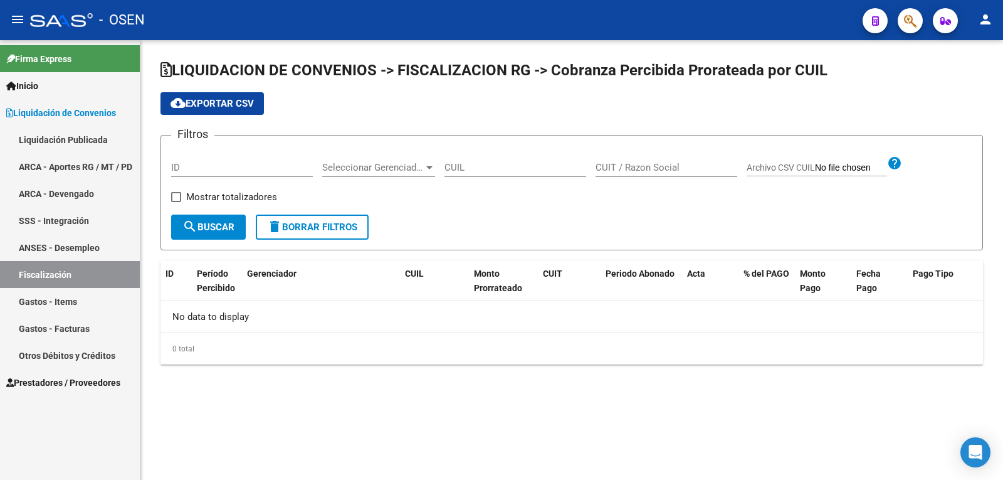
checkbox input "true"
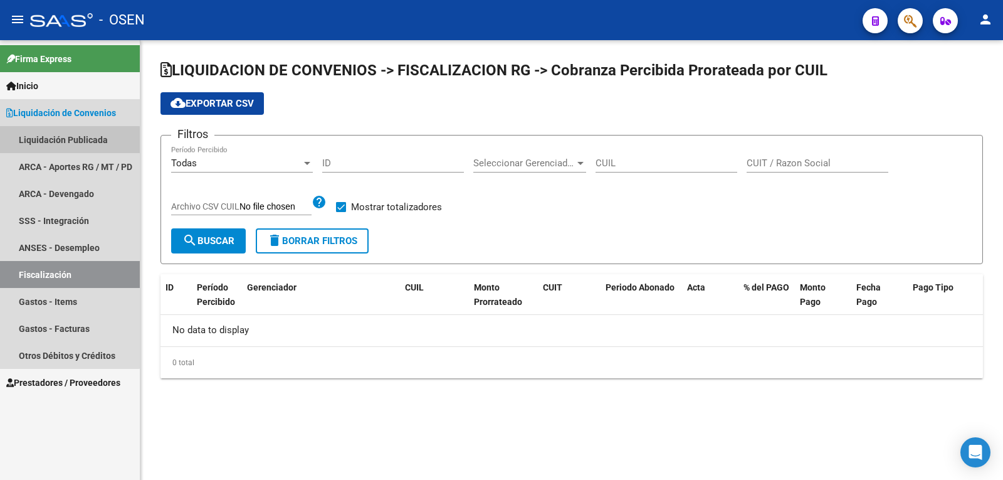
click at [69, 143] on link "Liquidación Publicada" at bounding box center [70, 139] width 140 height 27
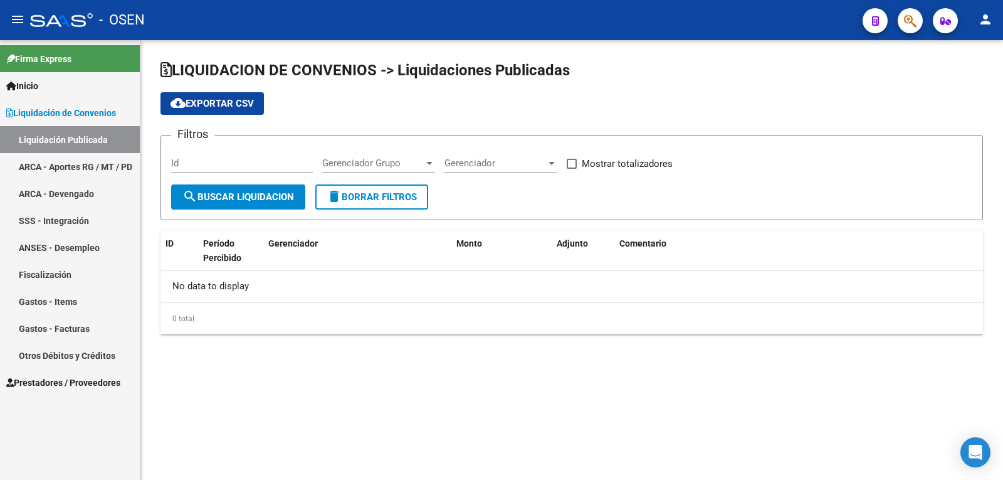
checkbox input "true"
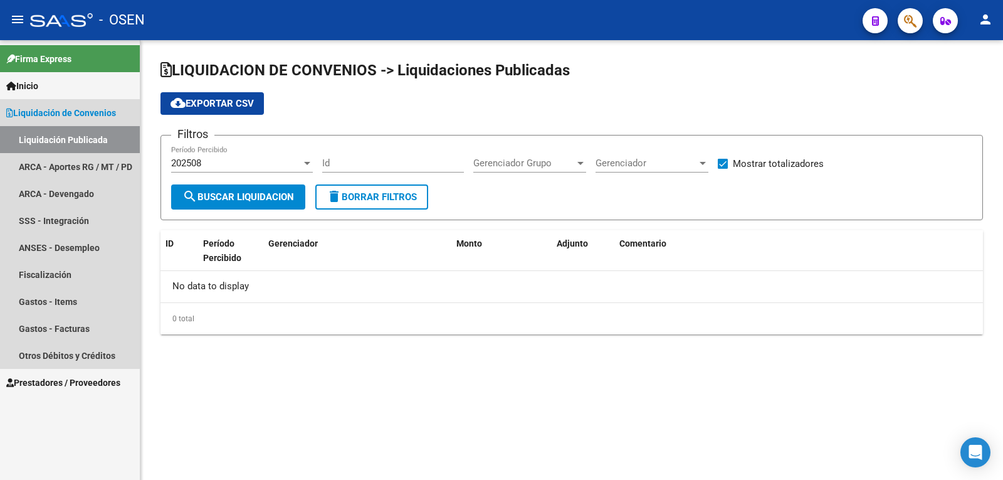
click at [77, 134] on link "Liquidación Publicada" at bounding box center [70, 139] width 140 height 27
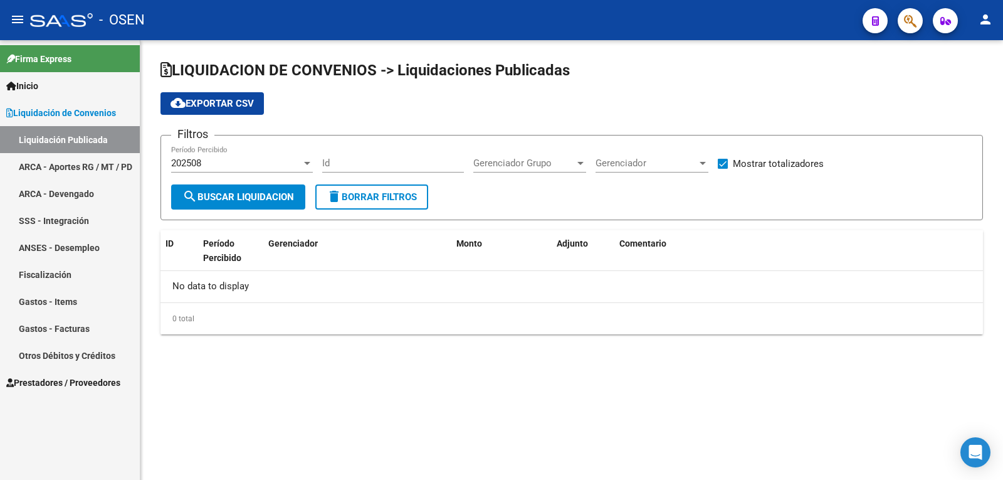
click at [181, 154] on div "202508 Período Percibido" at bounding box center [242, 158] width 142 height 27
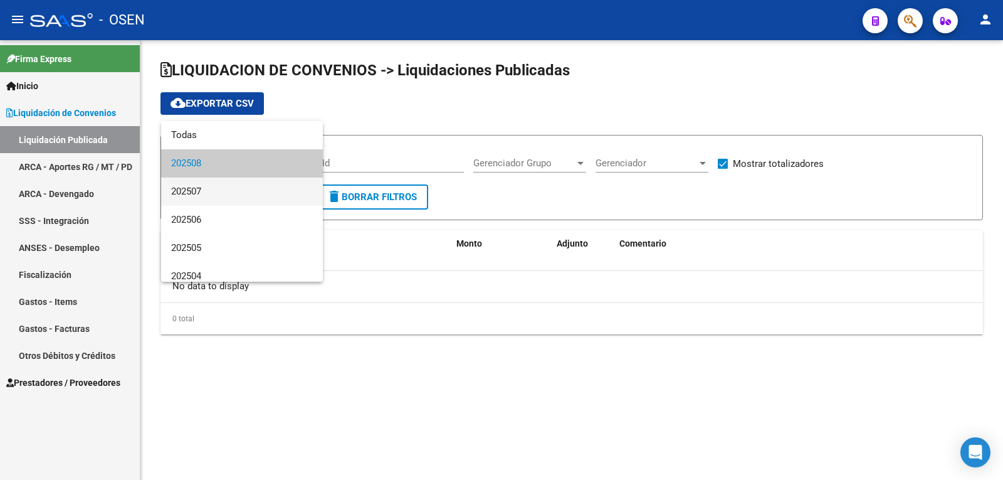
click at [207, 184] on span "202507" at bounding box center [242, 191] width 142 height 28
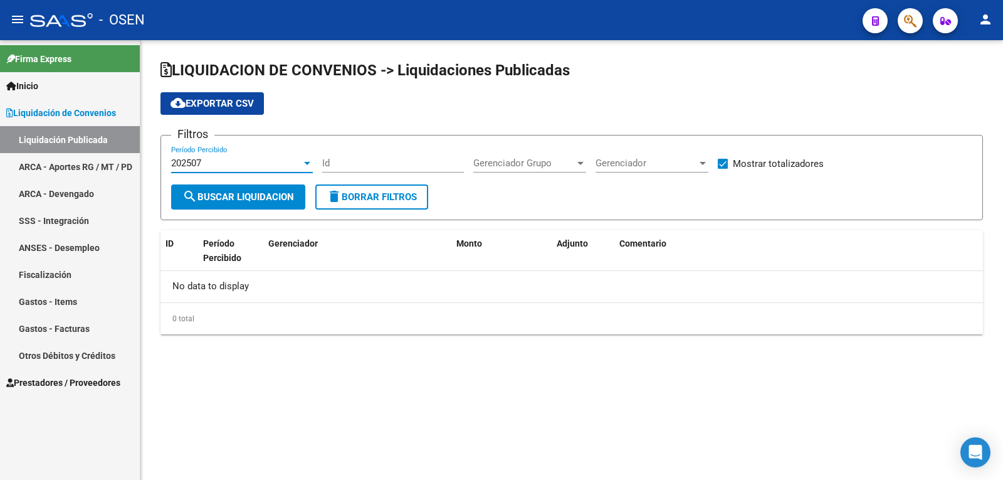
click at [236, 194] on span "search Buscar Liquidacion" at bounding box center [238, 196] width 112 height 11
